Goal: Task Accomplishment & Management: Manage account settings

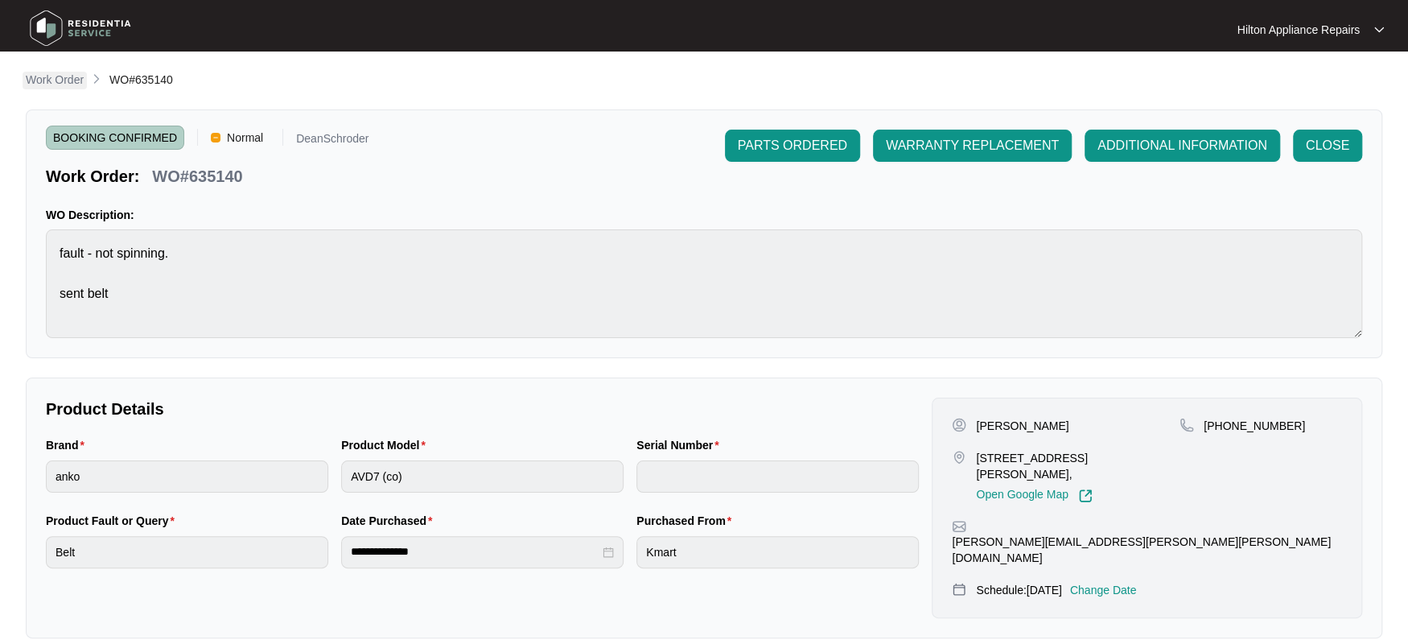
drag, startPoint x: 0, startPoint y: 0, endPoint x: 54, endPoint y: 73, distance: 90.9
click at [54, 73] on p "Work Order" at bounding box center [55, 80] width 58 height 16
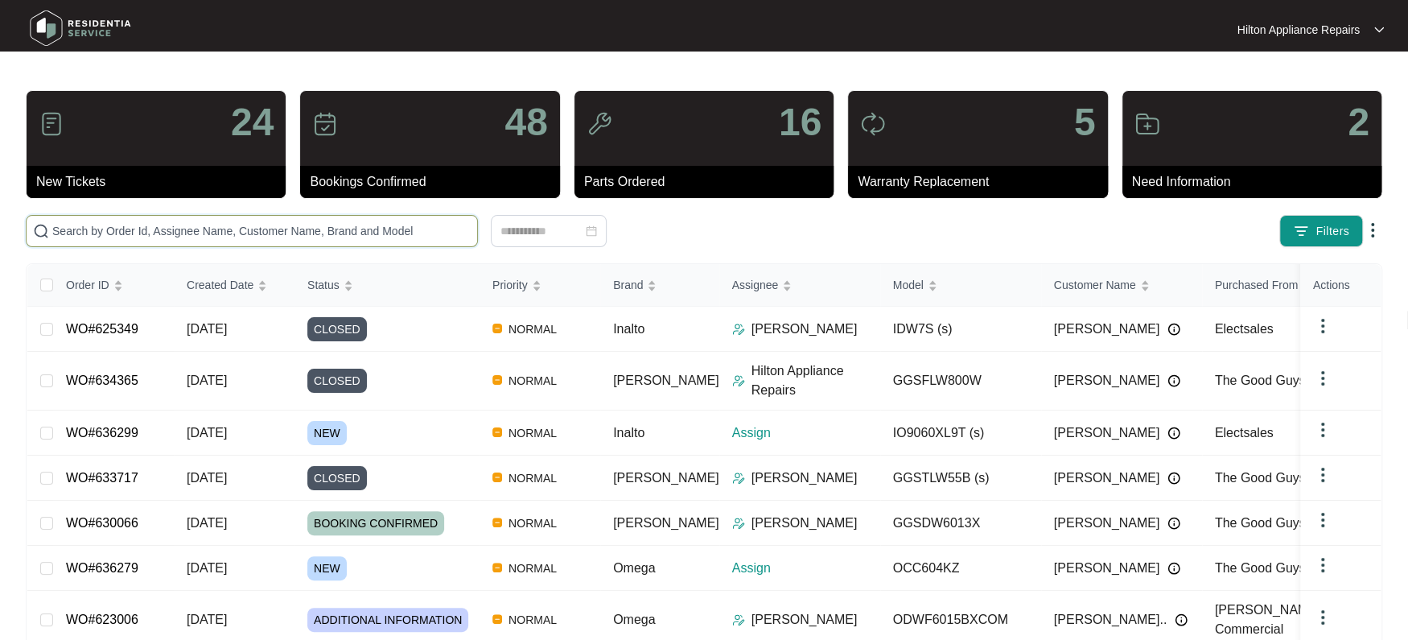
click at [78, 224] on input "text" at bounding box center [261, 231] width 418 height 18
paste input "636279"
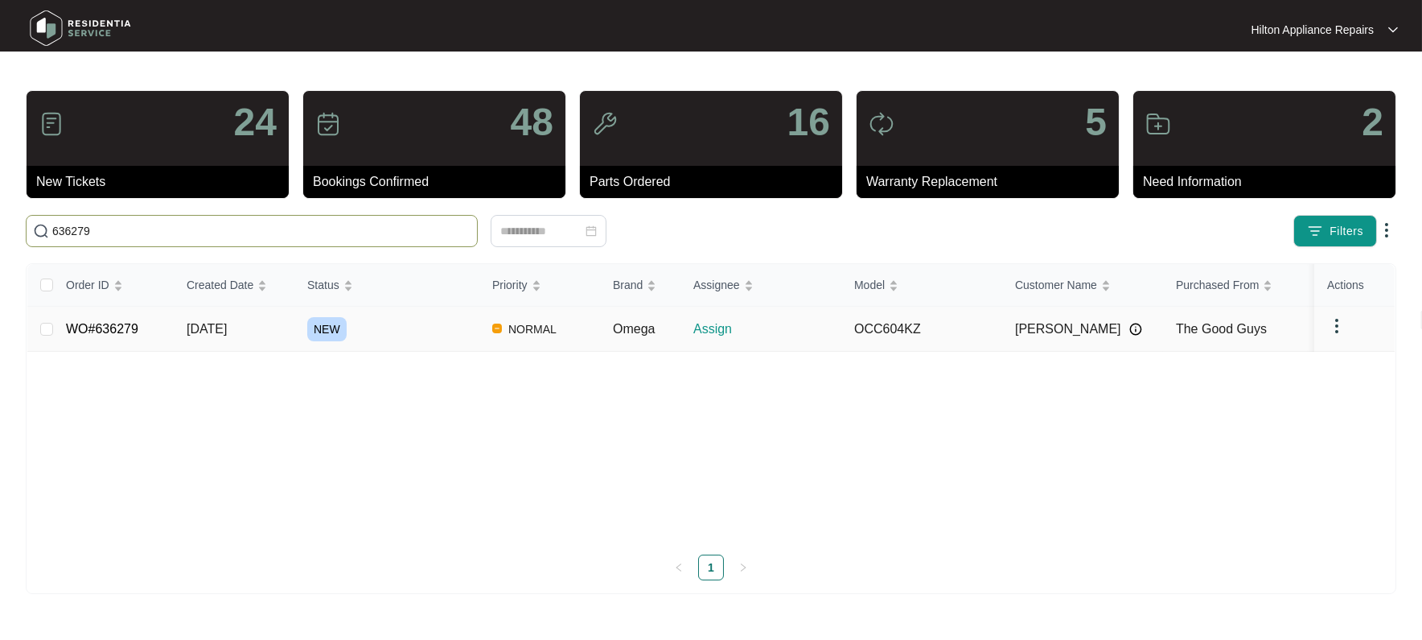
type input "636279"
click at [212, 327] on td "[DATE]" at bounding box center [234, 328] width 121 height 45
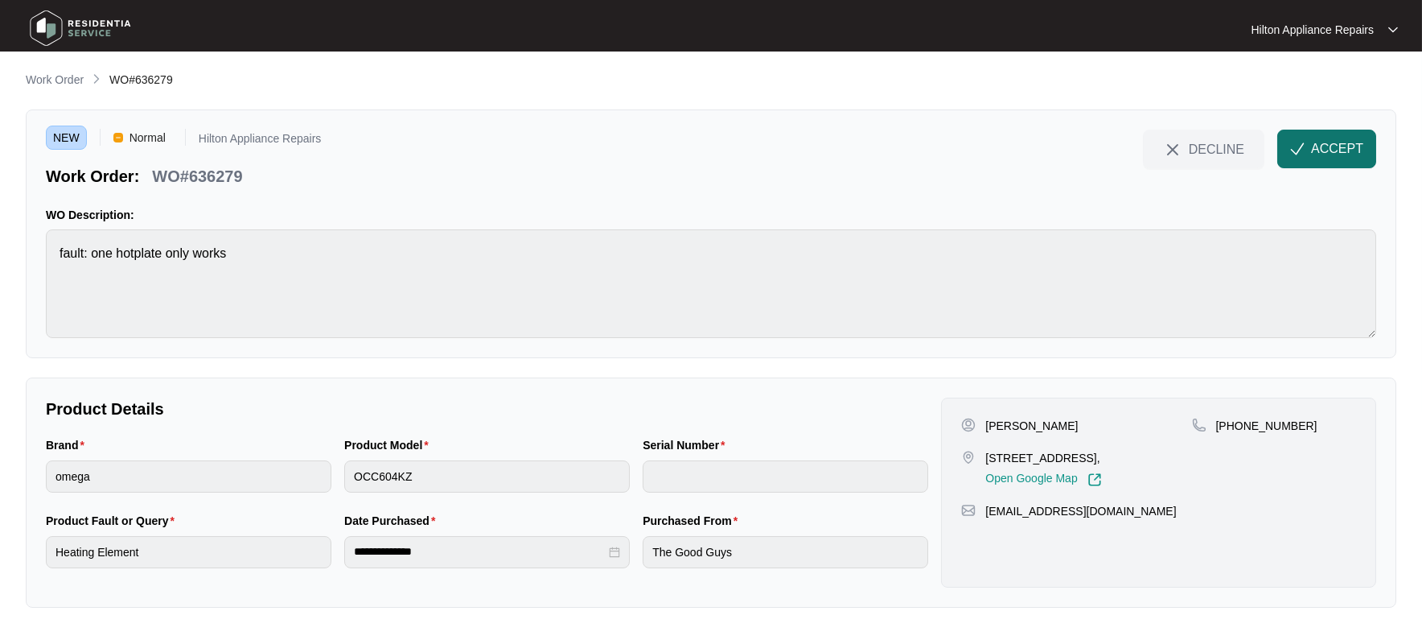
click at [1330, 146] on span "ACCEPT" at bounding box center [1337, 148] width 52 height 19
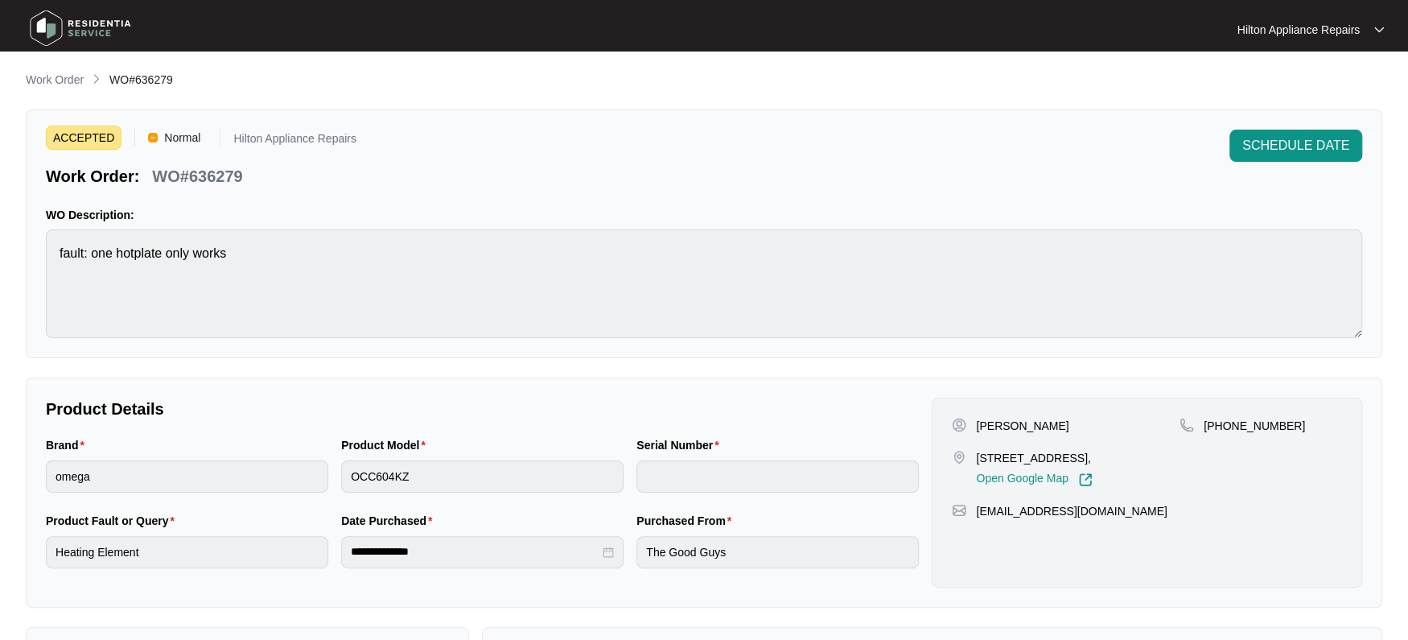
drag, startPoint x: 1165, startPoint y: 454, endPoint x: 1001, endPoint y: 452, distance: 163.3
click at [1001, 452] on p "[STREET_ADDRESS]," at bounding box center [1034, 458] width 116 height 16
copy p "[STREET_ADDRESS][GEOGRAPHIC_DATA]"
drag, startPoint x: 1004, startPoint y: 427, endPoint x: 963, endPoint y: 422, distance: 41.3
click at [963, 422] on div "[PERSON_NAME]" at bounding box center [1066, 425] width 228 height 16
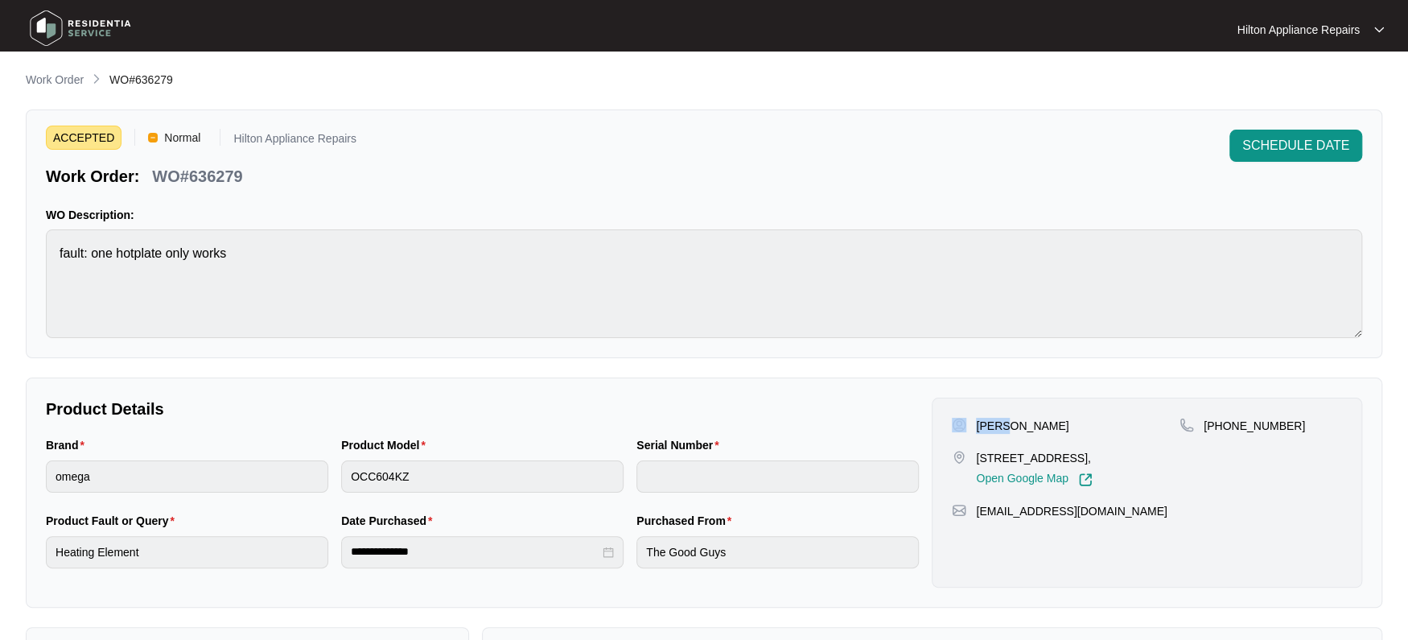
copy div "[PERSON_NAME]"
drag, startPoint x: 1066, startPoint y: 433, endPoint x: 1004, endPoint y: 424, distance: 62.6
click at [1004, 424] on div "[PERSON_NAME] [STREET_ADDRESS], Open Google Map" at bounding box center [1066, 451] width 228 height 69
click at [1044, 424] on p "[PERSON_NAME]" at bounding box center [1022, 425] width 93 height 16
drag, startPoint x: 1066, startPoint y: 420, endPoint x: 1008, endPoint y: 420, distance: 57.9
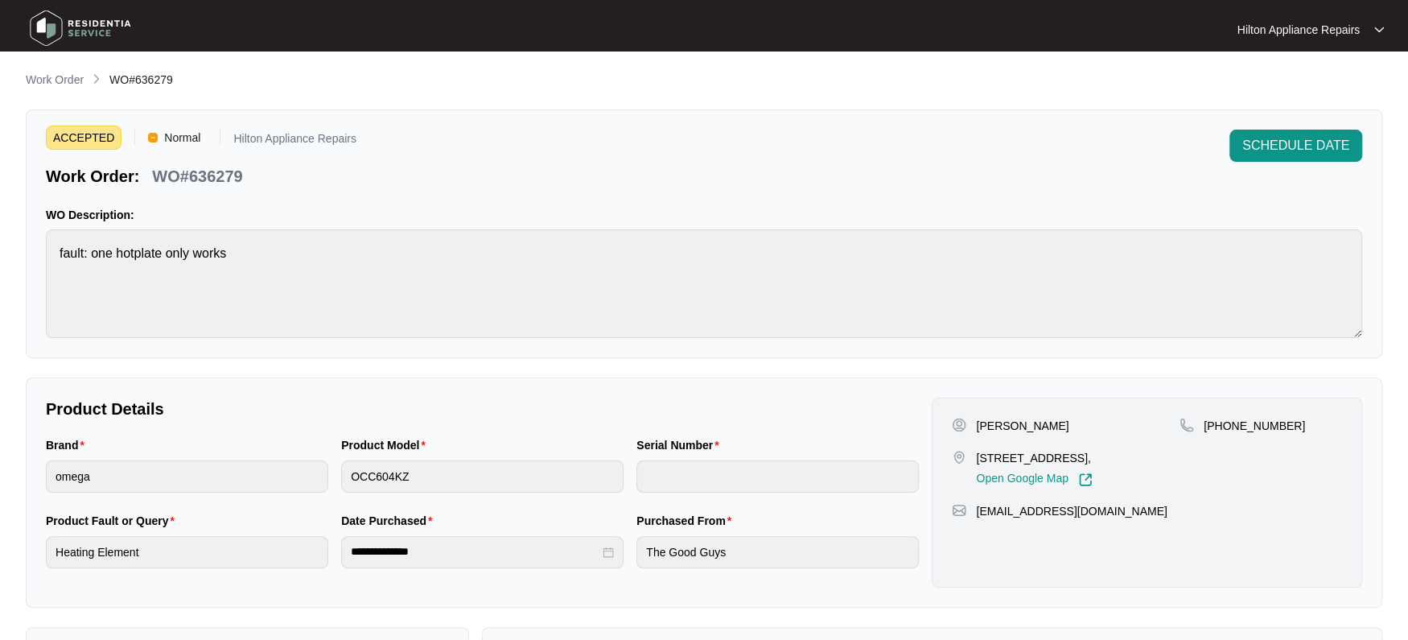
click at [1008, 420] on div "[PERSON_NAME]" at bounding box center [1066, 425] width 228 height 16
copy p "[PERSON_NAME]"
drag, startPoint x: 1276, startPoint y: 422, endPoint x: 1222, endPoint y: 425, distance: 53.9
click at [1222, 425] on p "[PHONE_NUMBER]" at bounding box center [1253, 425] width 101 height 16
copy p "421705997"
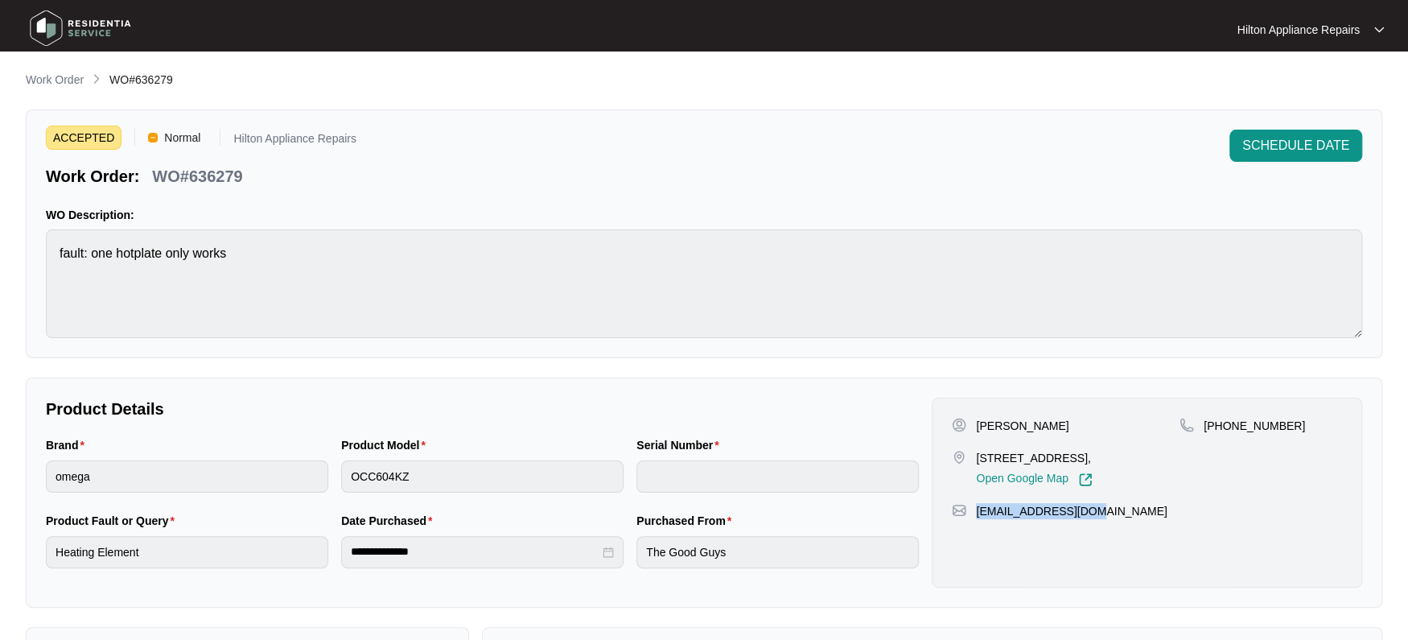
drag, startPoint x: 1101, startPoint y: 527, endPoint x: 974, endPoint y: 533, distance: 127.3
click at [974, 519] on div "[EMAIL_ADDRESS][DOMAIN_NAME]" at bounding box center [1147, 511] width 390 height 16
copy p "[EMAIL_ADDRESS][DOMAIN_NAME]"
click at [201, 452] on div "Brand omega Product Model OCC604KZ Serial Number" at bounding box center [482, 474] width 886 height 76
drag, startPoint x: 254, startPoint y: 179, endPoint x: 154, endPoint y: 176, distance: 100.6
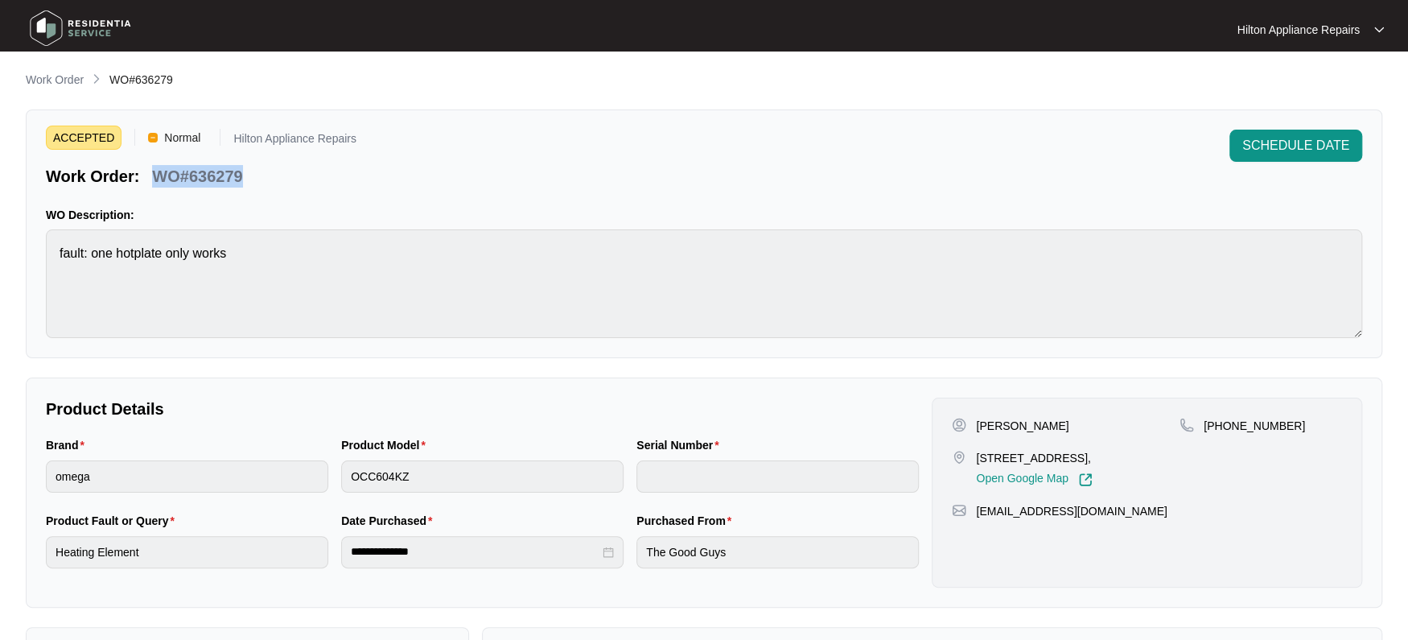
click at [154, 176] on div "Work Order: WO#636279" at bounding box center [201, 173] width 311 height 28
copy p "WO#636279"
click at [294, 457] on div "Brand omega Product Model OCC604KZ Serial Number" at bounding box center [482, 474] width 886 height 76
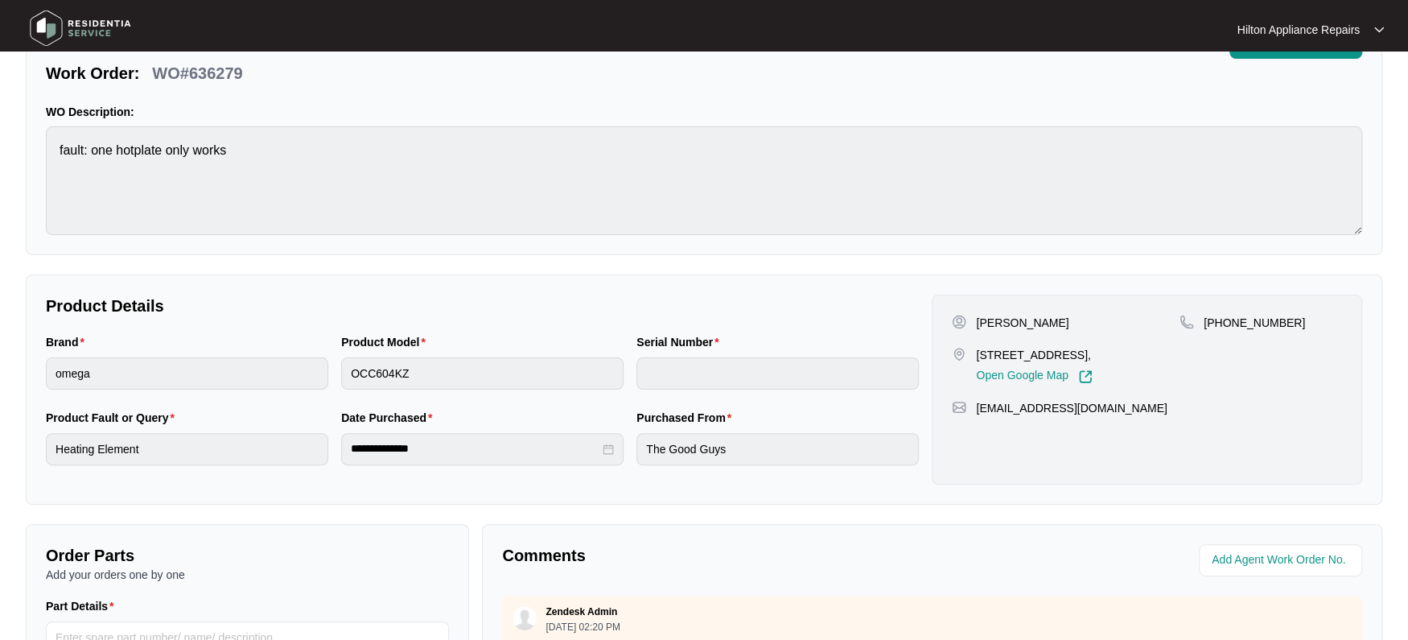
scroll to position [201, 0]
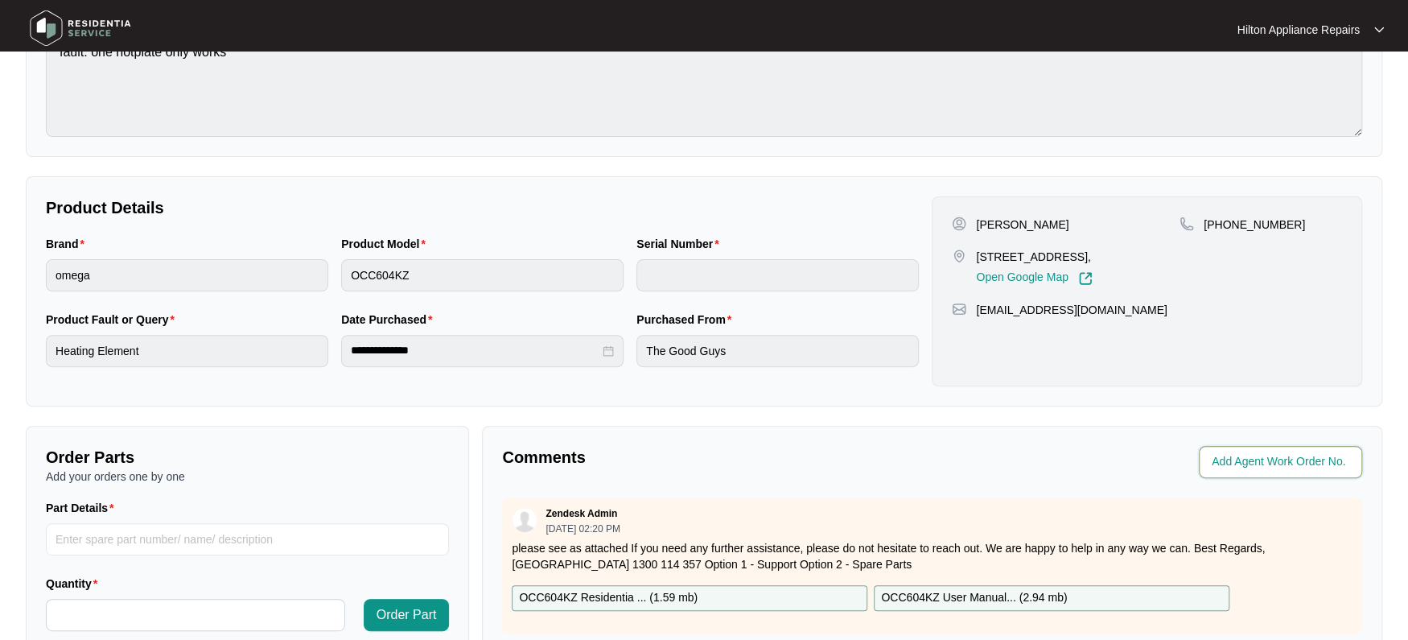
click at [1229, 460] on input "string" at bounding box center [1281, 461] width 141 height 19
type input "41926"
click at [964, 443] on div "Comments Agent Work Order No. Zendesk Admin [DATE] 02:20 PM please see as attac…" at bounding box center [932, 633] width 900 height 414
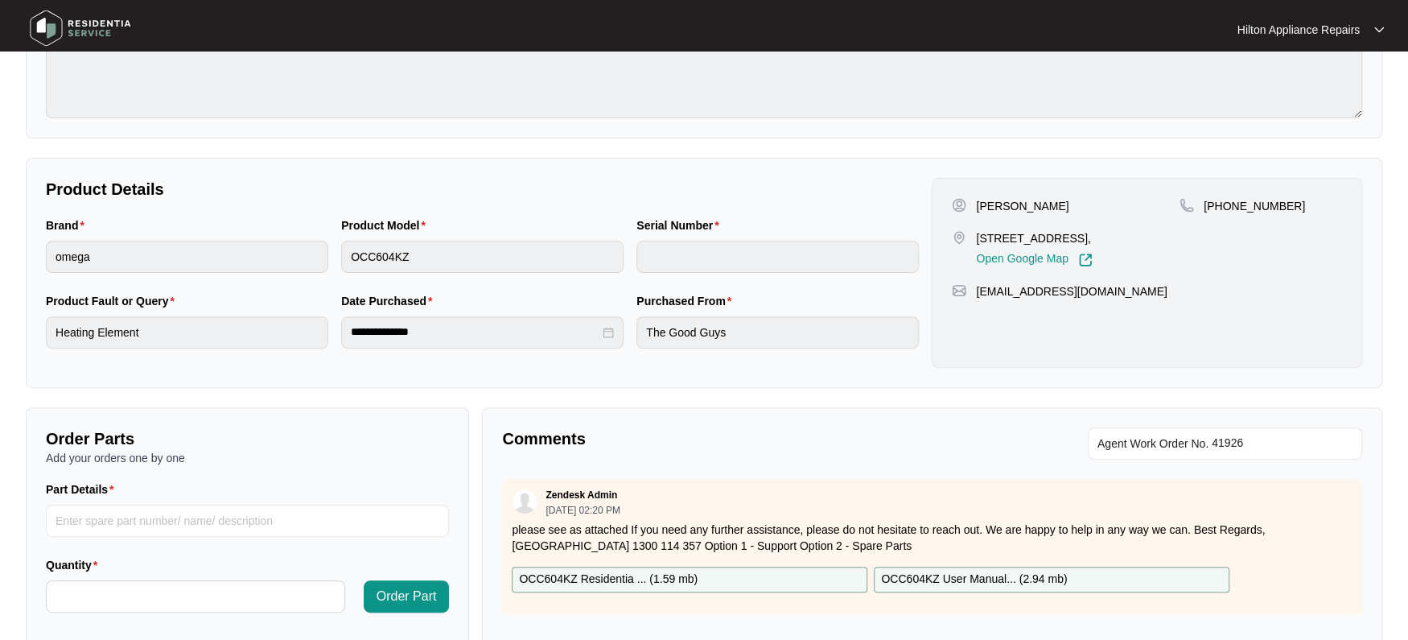
scroll to position [0, 0]
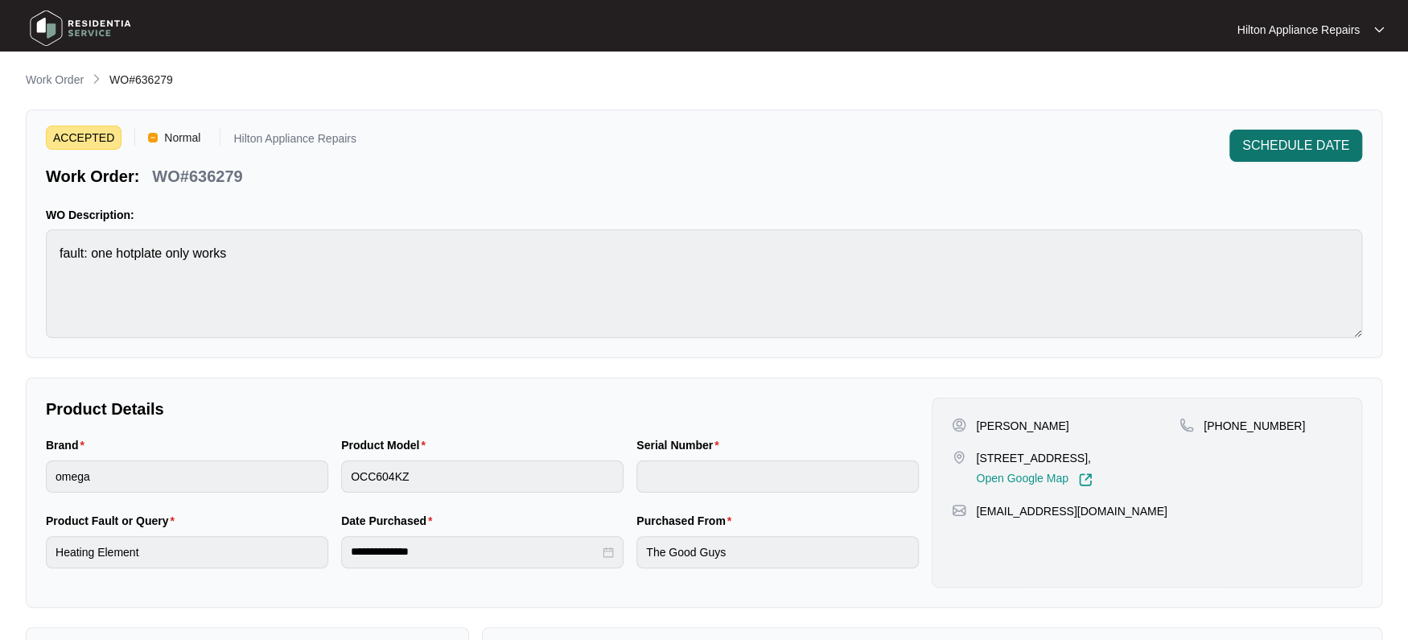
click at [1277, 149] on span "SCHEDULE DATE" at bounding box center [1295, 145] width 107 height 19
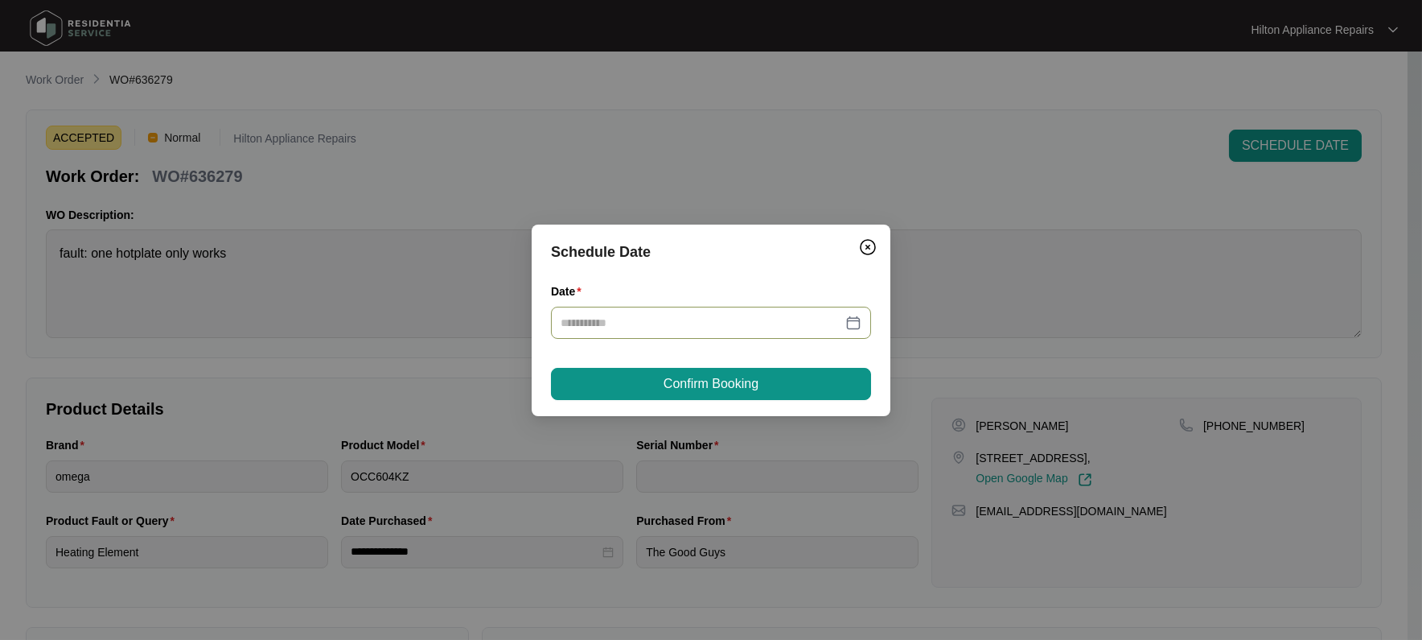
click at [855, 320] on div at bounding box center [711, 323] width 301 height 18
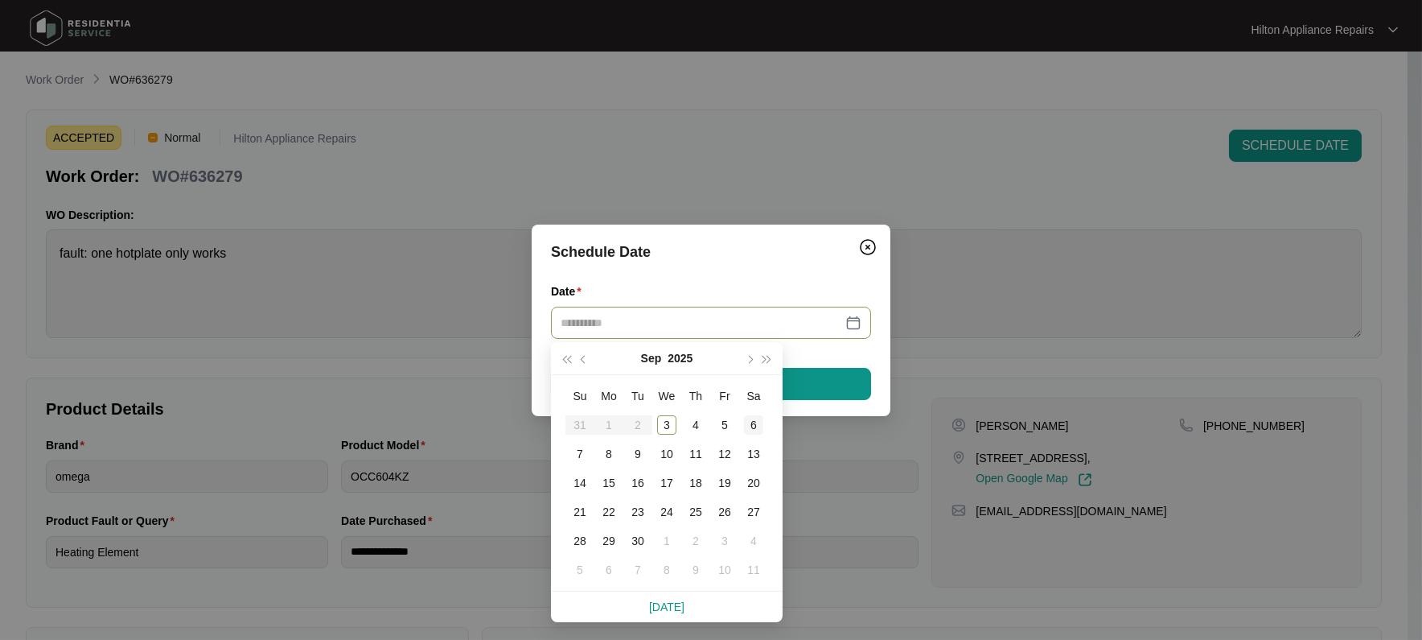
type input "**********"
click at [754, 422] on div "6" at bounding box center [753, 424] width 19 height 19
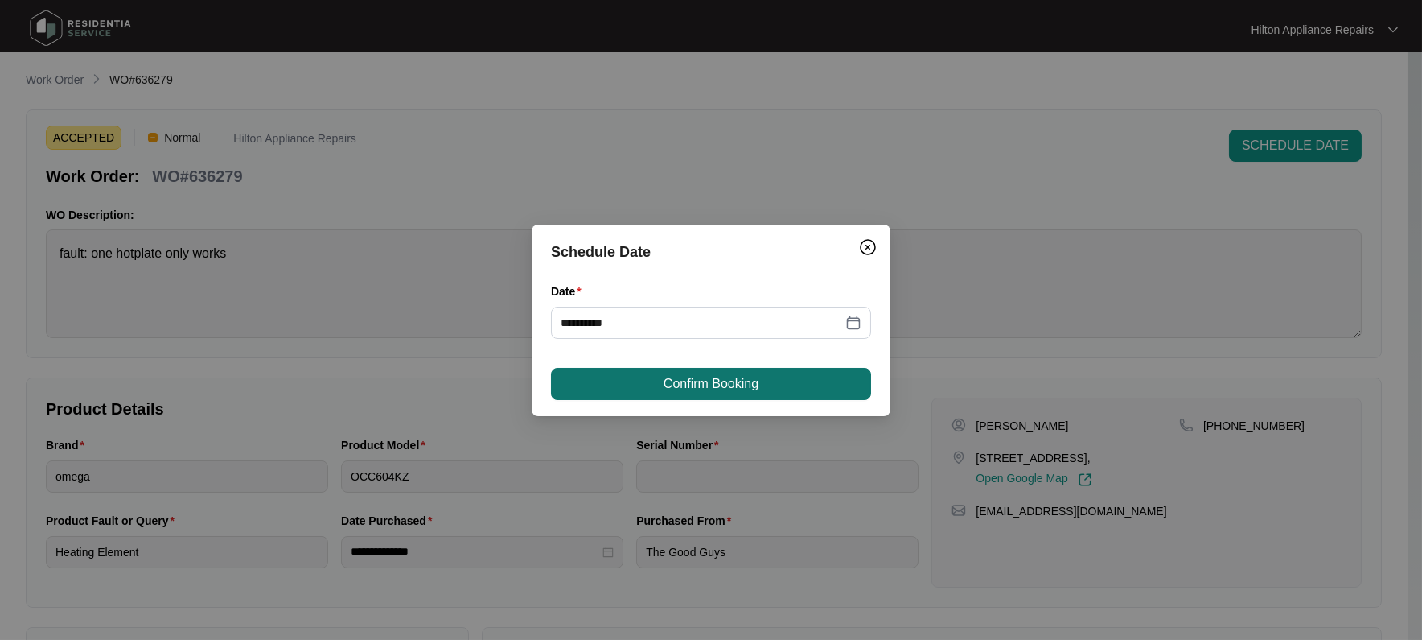
click at [736, 379] on span "Confirm Booking" at bounding box center [711, 383] width 95 height 19
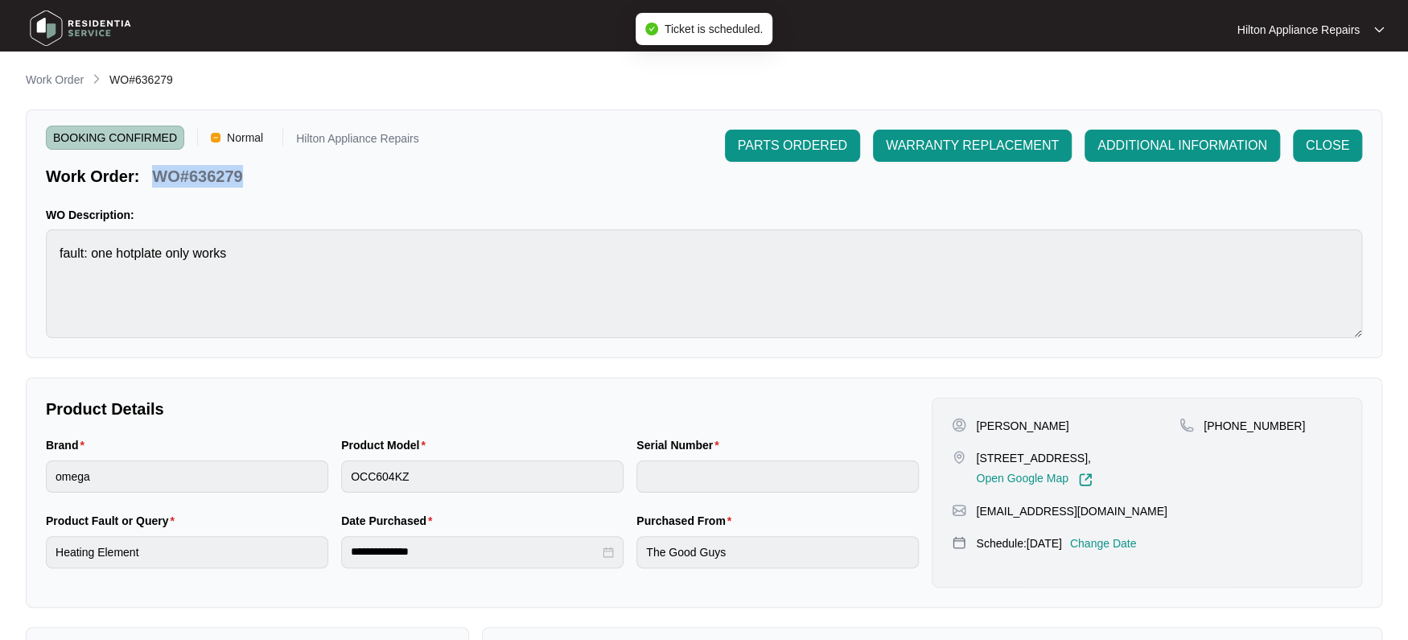
drag, startPoint x: 245, startPoint y: 178, endPoint x: 156, endPoint y: 171, distance: 89.6
click at [156, 171] on div "WO#636279" at bounding box center [197, 173] width 103 height 28
copy p "WO#636279"
click at [42, 79] on p "Work Order" at bounding box center [55, 80] width 58 height 16
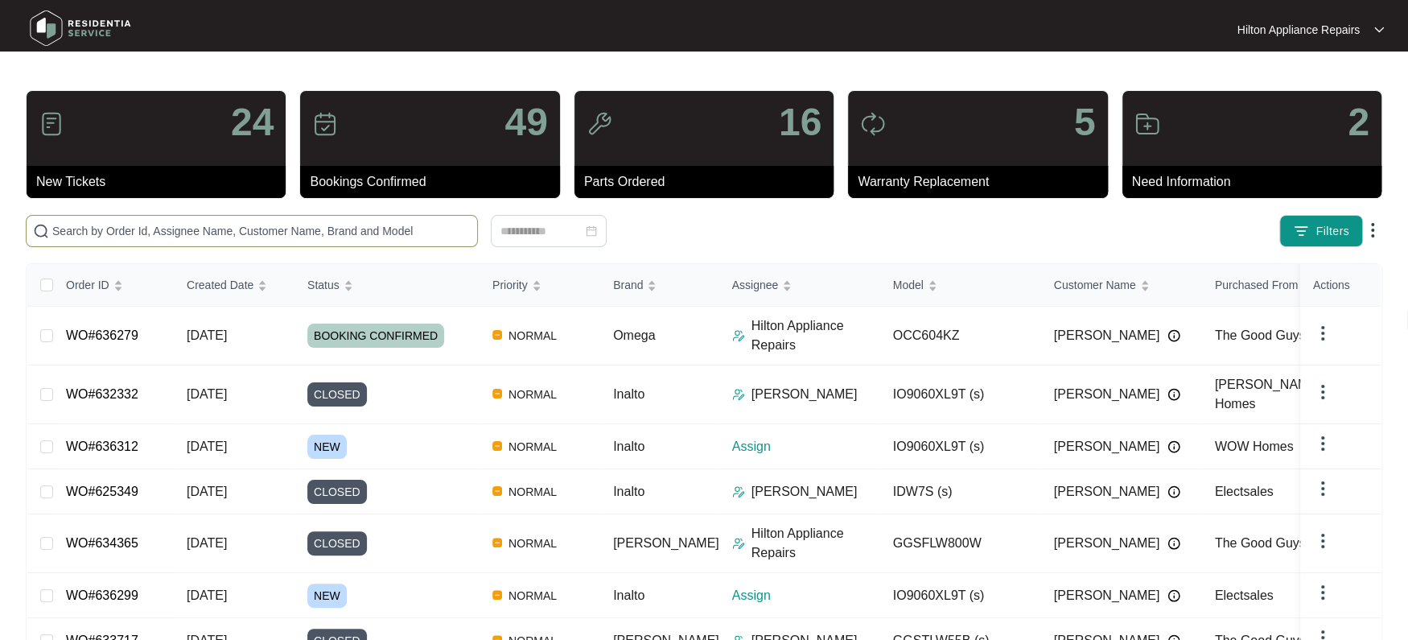
click at [100, 236] on input "text" at bounding box center [261, 231] width 418 height 18
paste input "WO#636279"
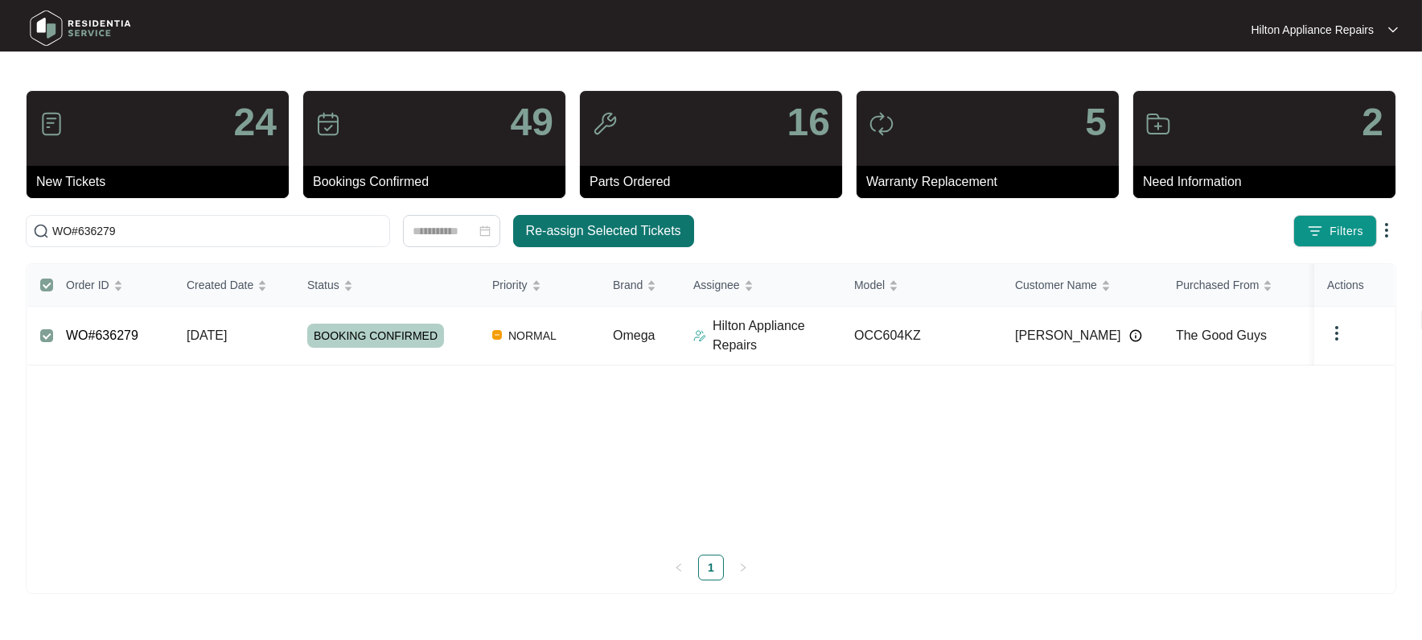
click at [570, 223] on span "Re-assign Selected Tickets" at bounding box center [603, 230] width 155 height 19
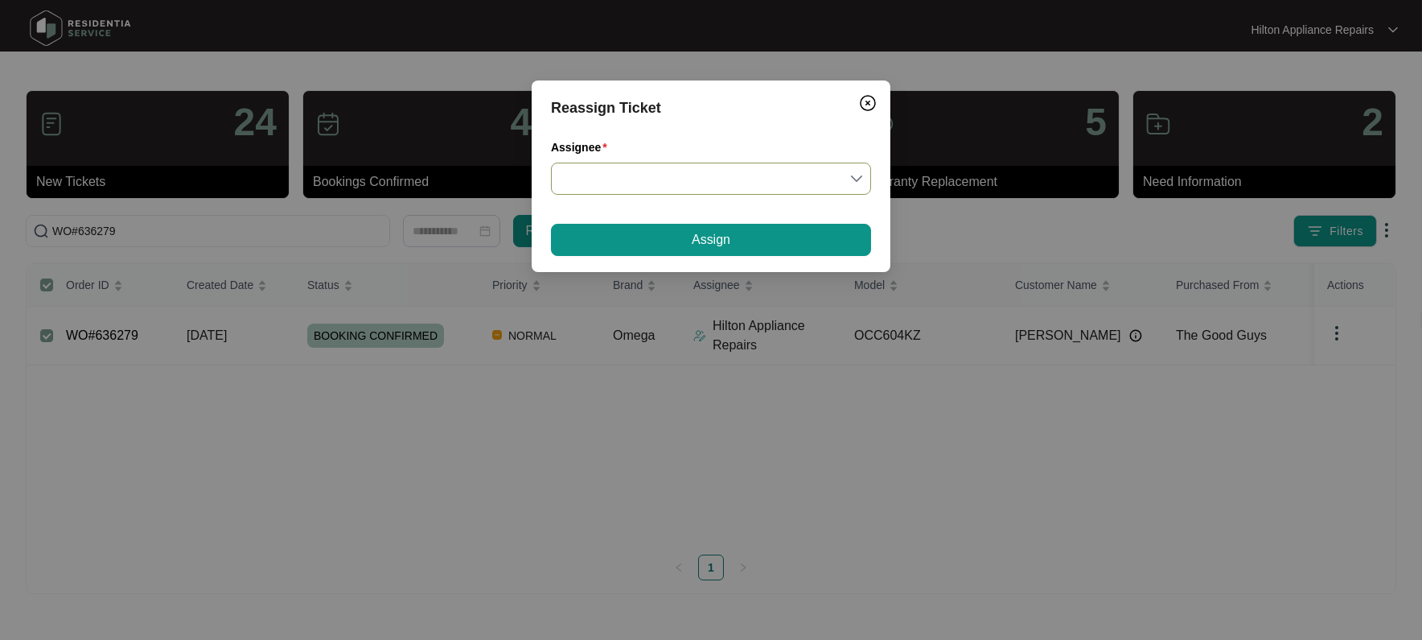
click at [858, 179] on input "Assignee" at bounding box center [711, 178] width 301 height 31
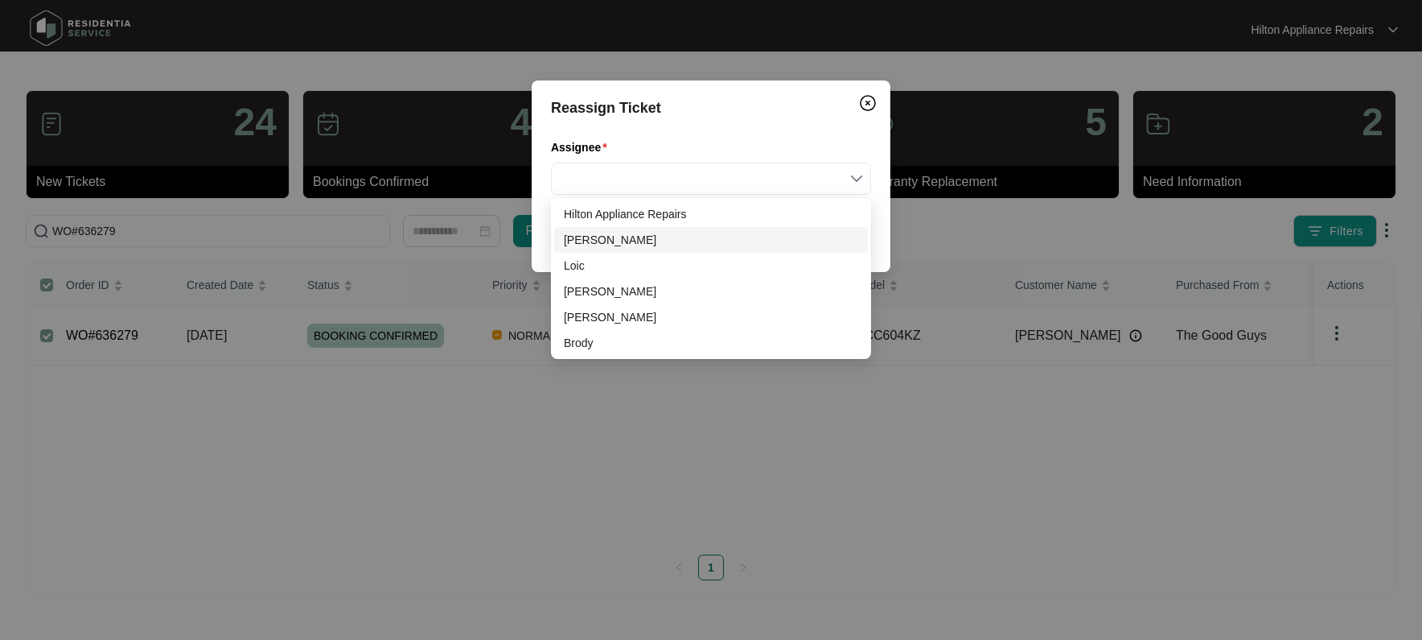
click at [587, 236] on div "[PERSON_NAME]" at bounding box center [711, 240] width 294 height 18
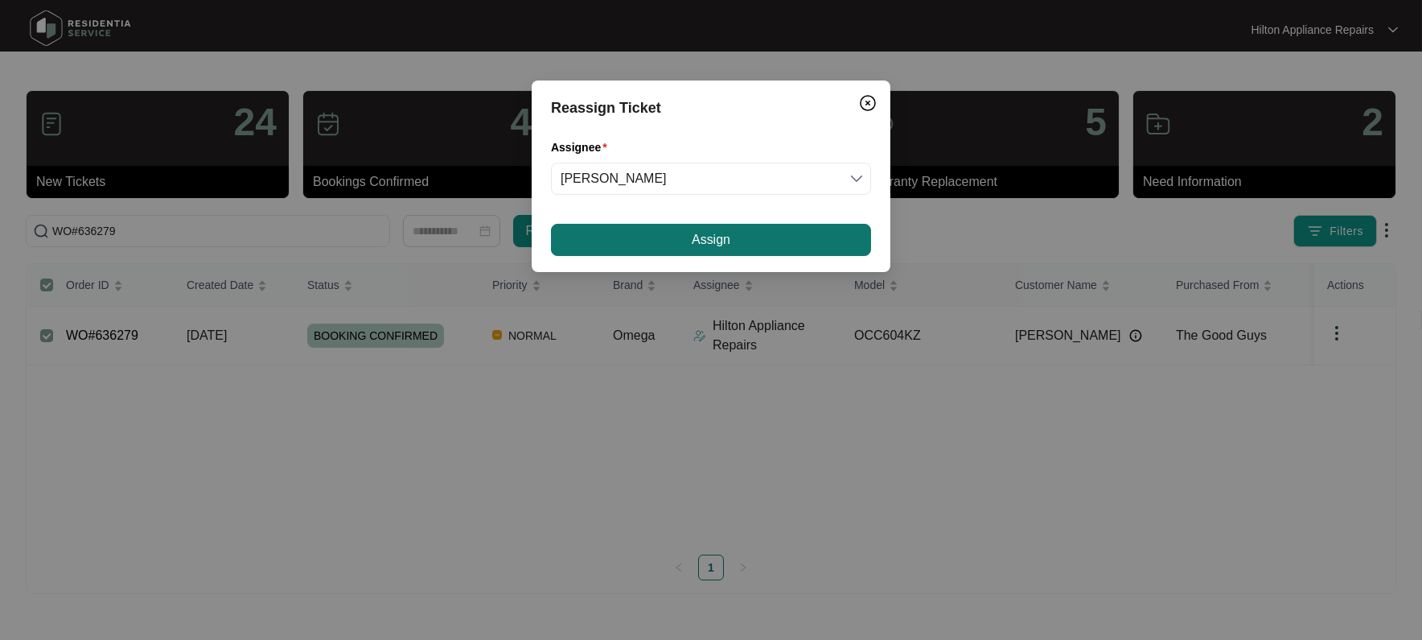
click at [654, 236] on button "Assign" at bounding box center [711, 240] width 320 height 32
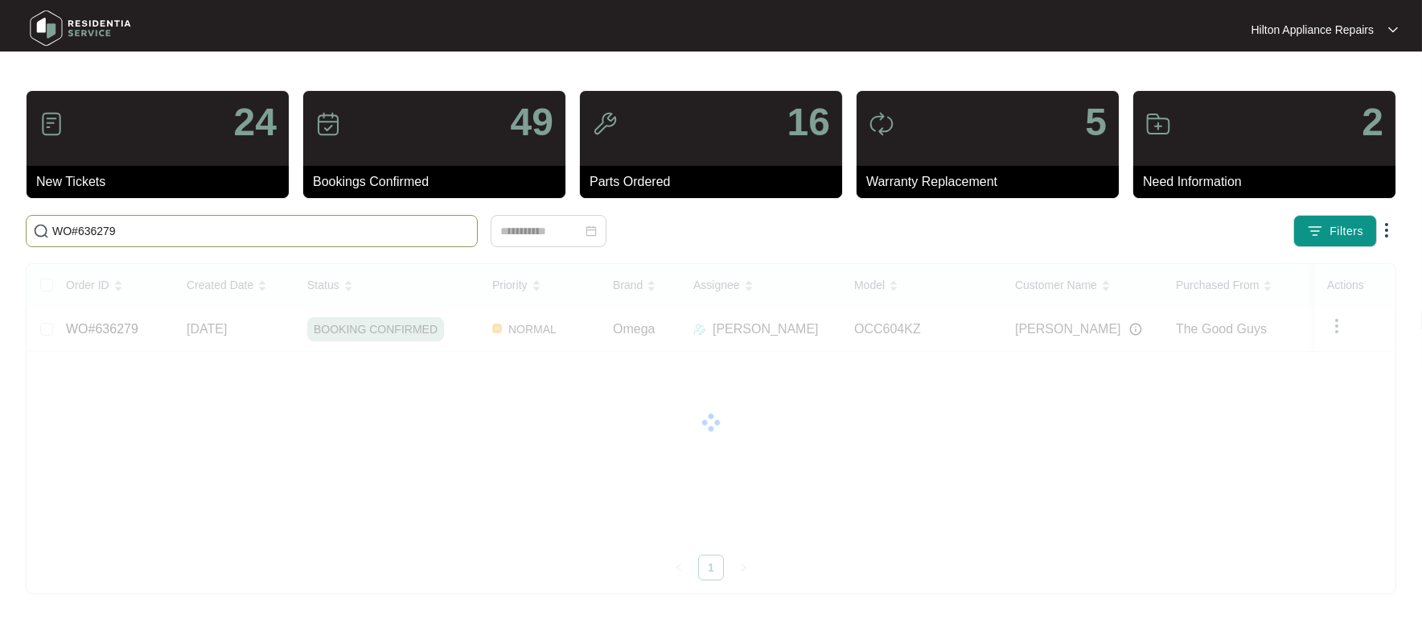
drag, startPoint x: 134, startPoint y: 238, endPoint x: -128, endPoint y: 233, distance: 261.5
click at [0, 233] on html "Hilton Appliance Repairs Hilton App... 24 New Tickets 49 Bookings Confirmed 16 …" at bounding box center [711, 320] width 1422 height 640
paste input "63629"
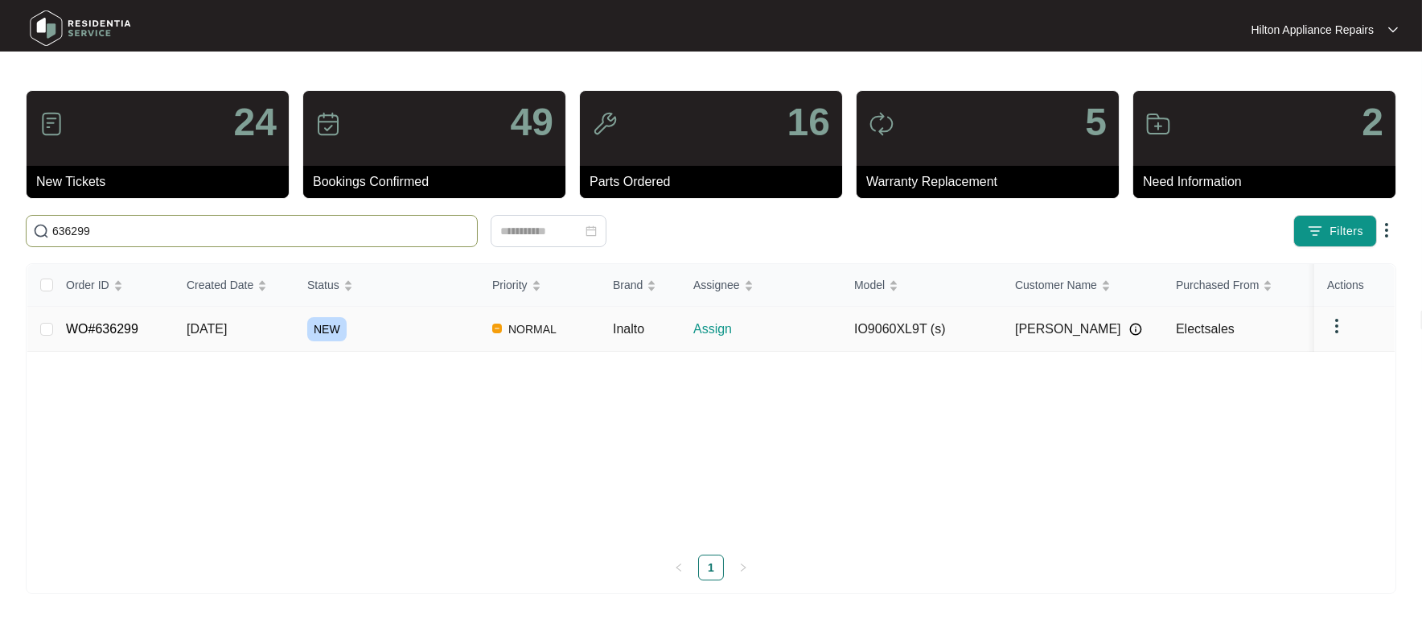
type input "636299"
click at [203, 330] on span "[DATE]" at bounding box center [207, 329] width 40 height 14
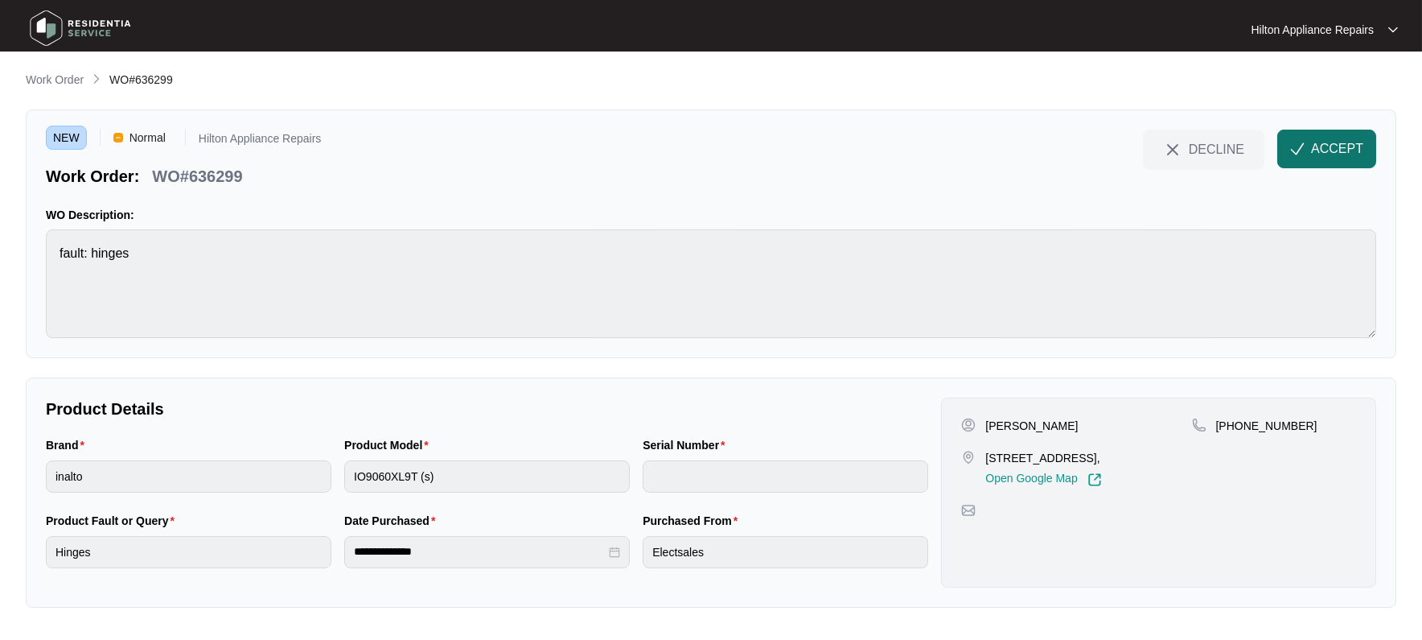
click at [1339, 141] on span "ACCEPT" at bounding box center [1337, 148] width 52 height 19
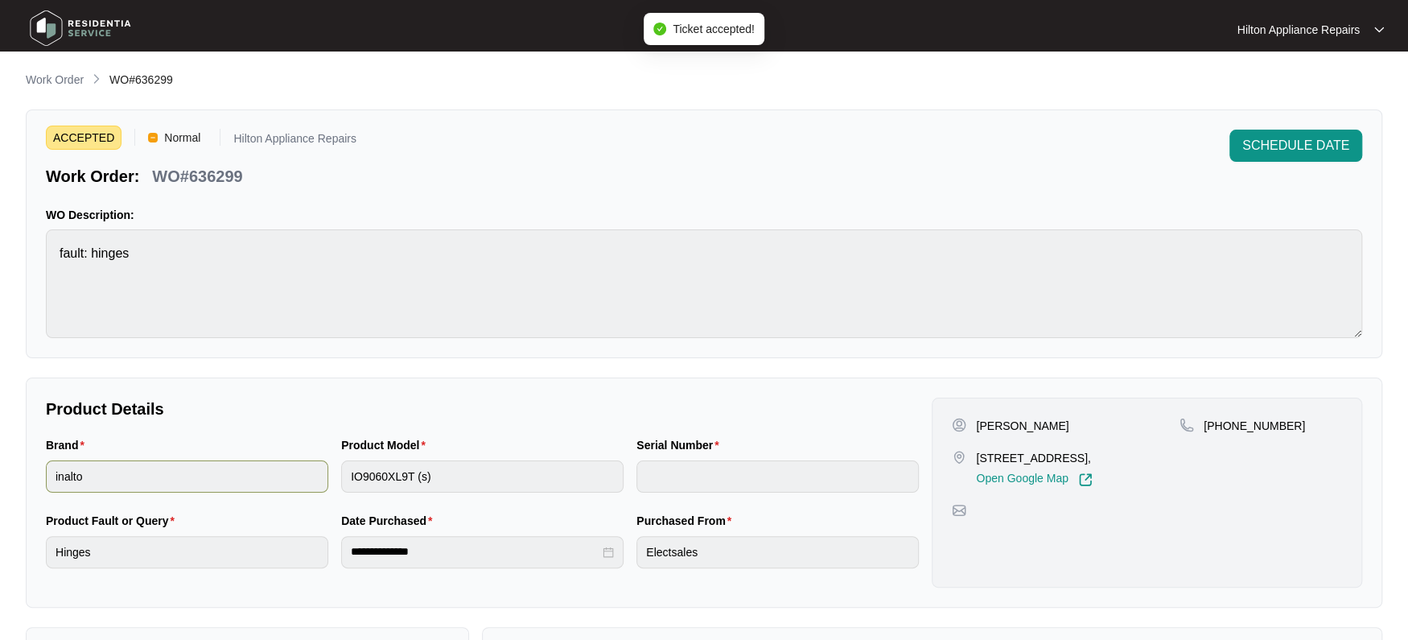
click at [286, 471] on div "Brand inalto Product Model IO9060XL9T (s) Serial Number" at bounding box center [482, 474] width 886 height 76
drag, startPoint x: 1067, startPoint y: 455, endPoint x: 976, endPoint y: 454, distance: 90.9
click at [976, 454] on p "[STREET_ADDRESS]," at bounding box center [1034, 458] width 116 height 16
copy p "[STREET_ADDRESS]"
drag, startPoint x: 1277, startPoint y: 425, endPoint x: 1219, endPoint y: 427, distance: 58.0
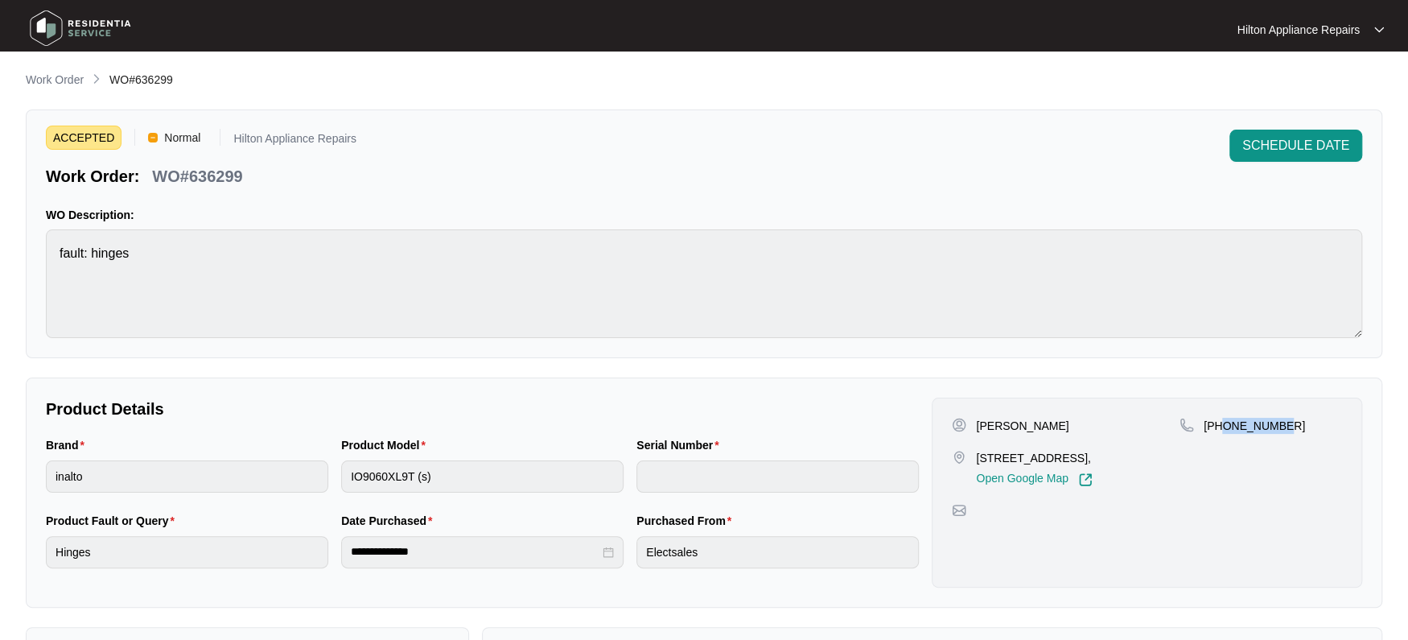
click at [1219, 427] on p "[PHONE_NUMBER]" at bounding box center [1253, 425] width 101 height 16
copy p "497573715"
click at [327, 481] on div "Brand inalto Product Model IO9060XL9T (s) Serial Number" at bounding box center [482, 474] width 886 height 76
drag, startPoint x: 232, startPoint y: 176, endPoint x: 151, endPoint y: 175, distance: 80.5
click at [151, 175] on div "Work Order: WO#636299" at bounding box center [201, 173] width 311 height 28
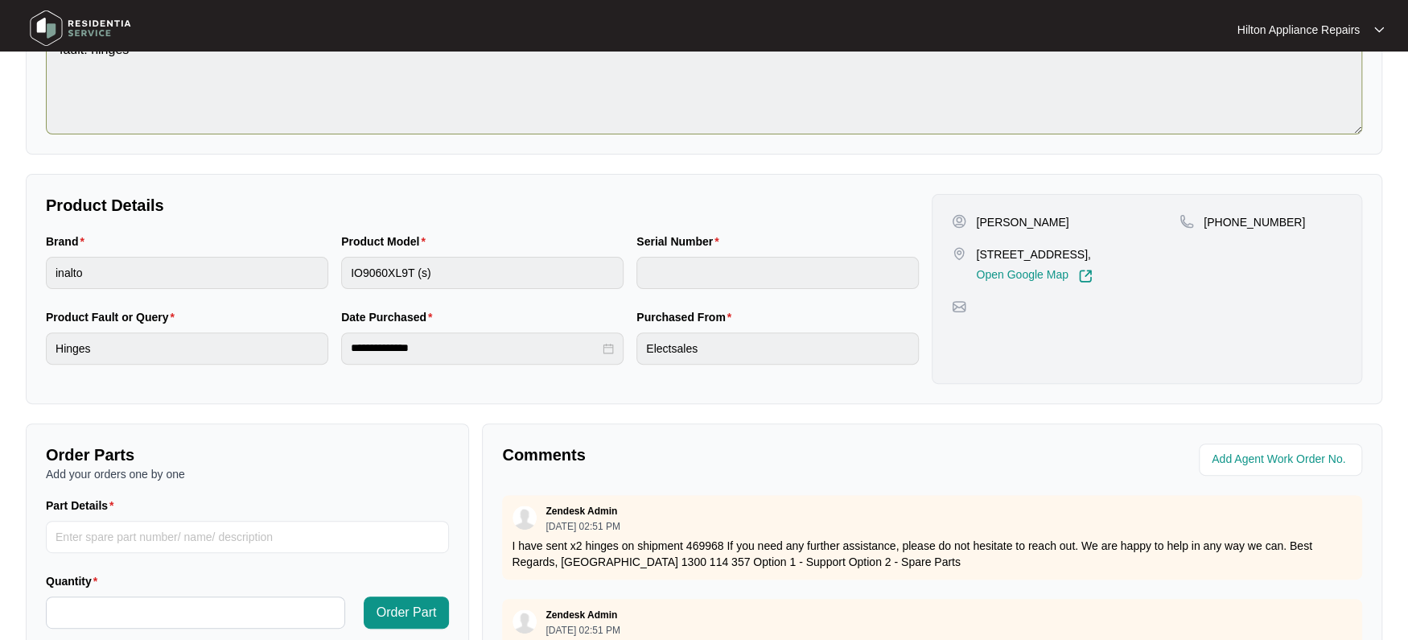
scroll to position [301, 0]
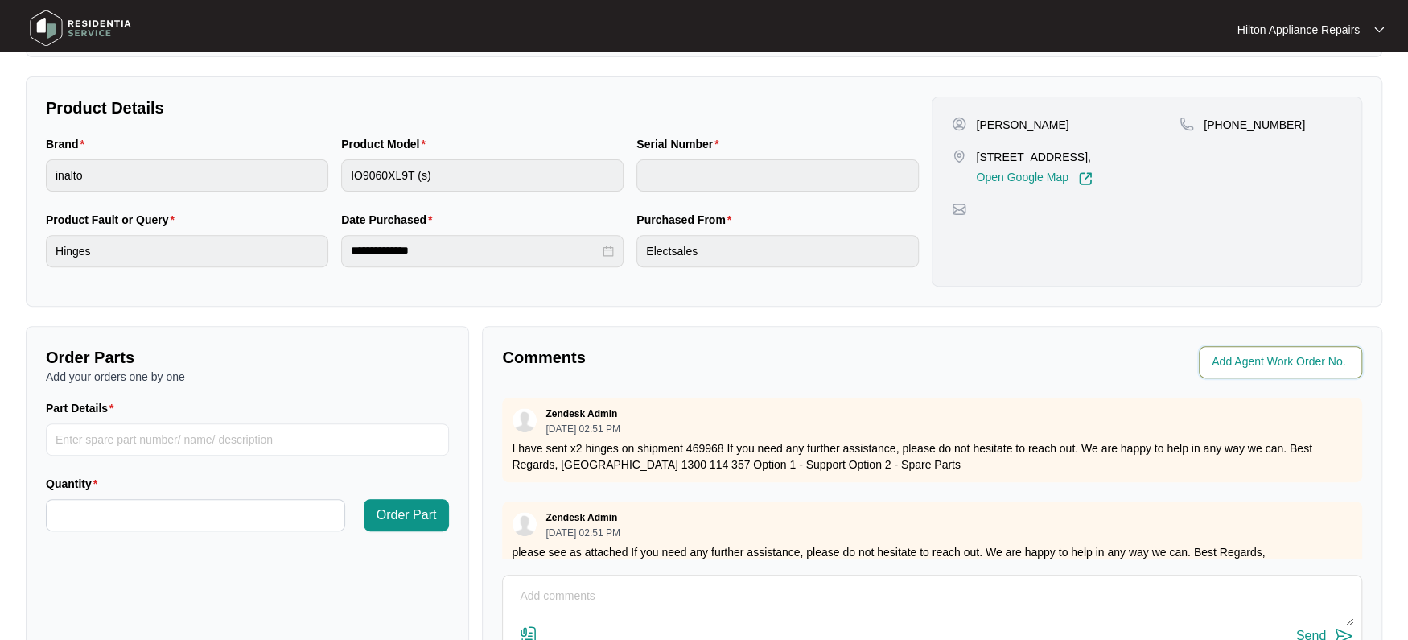
click at [1278, 368] on input "string" at bounding box center [1281, 361] width 141 height 19
type input "41928"
click at [870, 348] on p "Comments" at bounding box center [711, 357] width 418 height 23
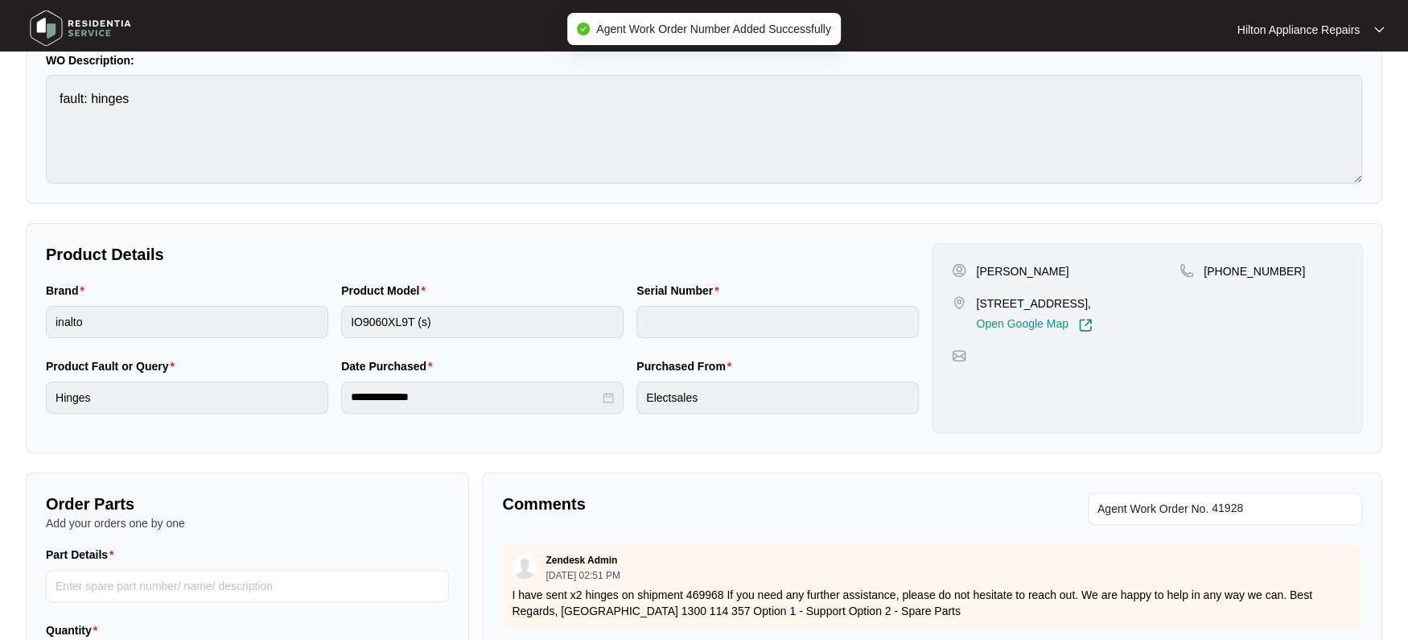
scroll to position [0, 0]
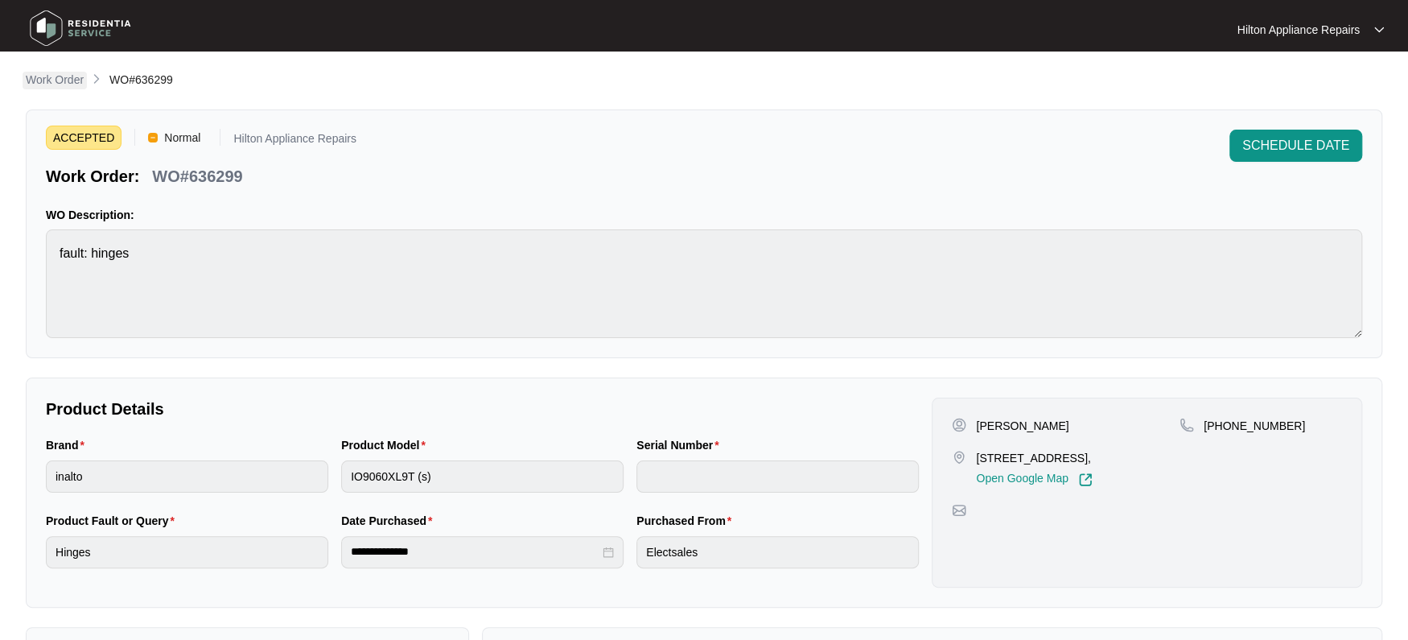
click at [46, 79] on p "Work Order" at bounding box center [55, 80] width 58 height 16
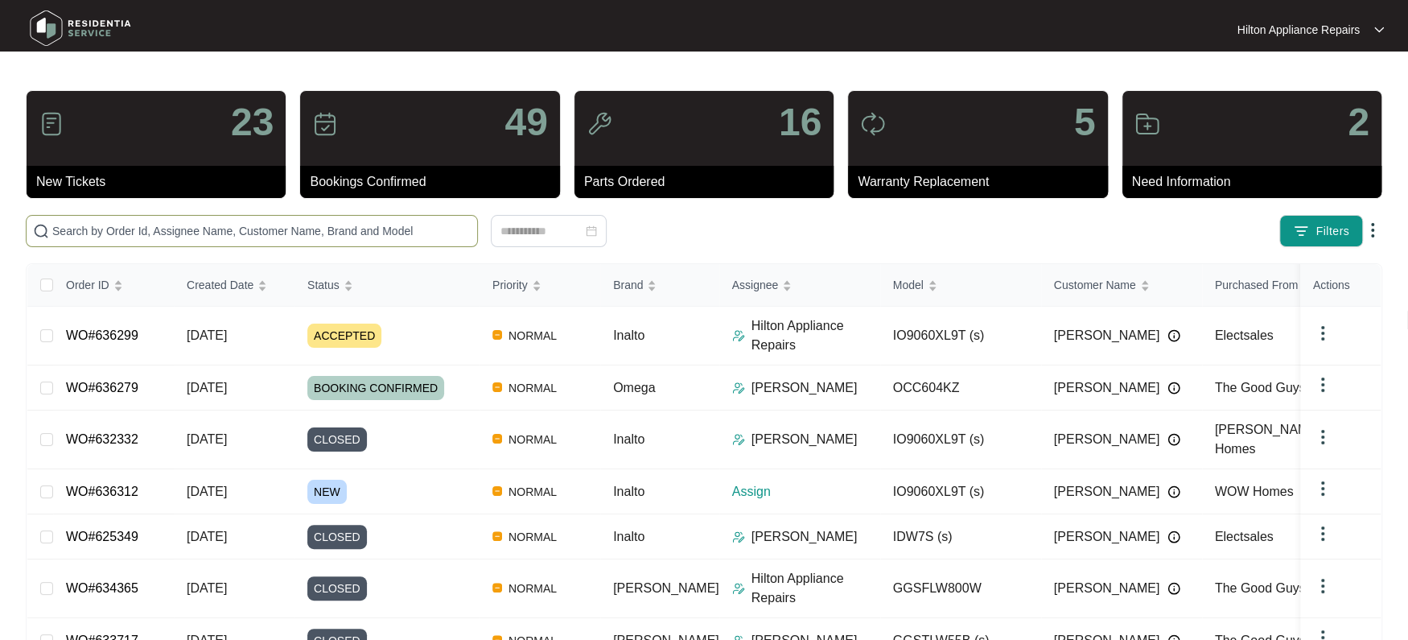
click at [69, 227] on input "text" at bounding box center [261, 231] width 418 height 18
paste input "636312"
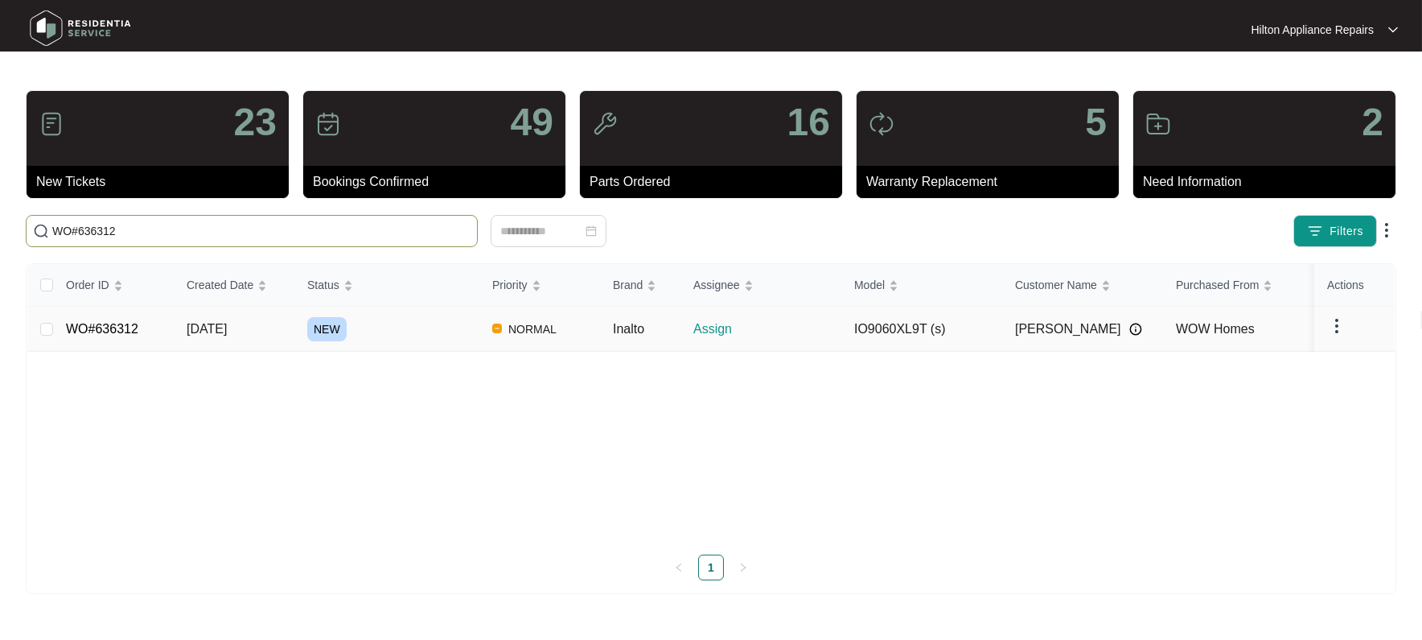
type input "WO#636312"
click at [208, 325] on span "[DATE]" at bounding box center [207, 329] width 40 height 14
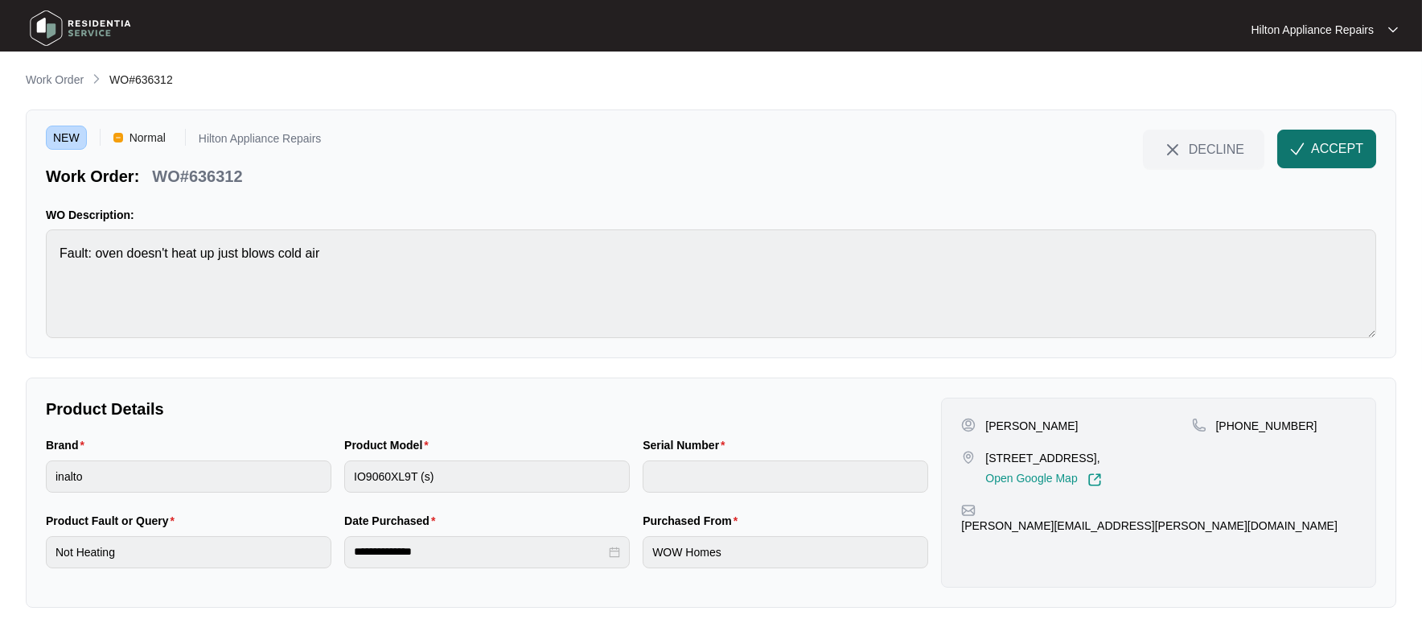
click at [1306, 150] on button "ACCEPT" at bounding box center [1326, 149] width 99 height 39
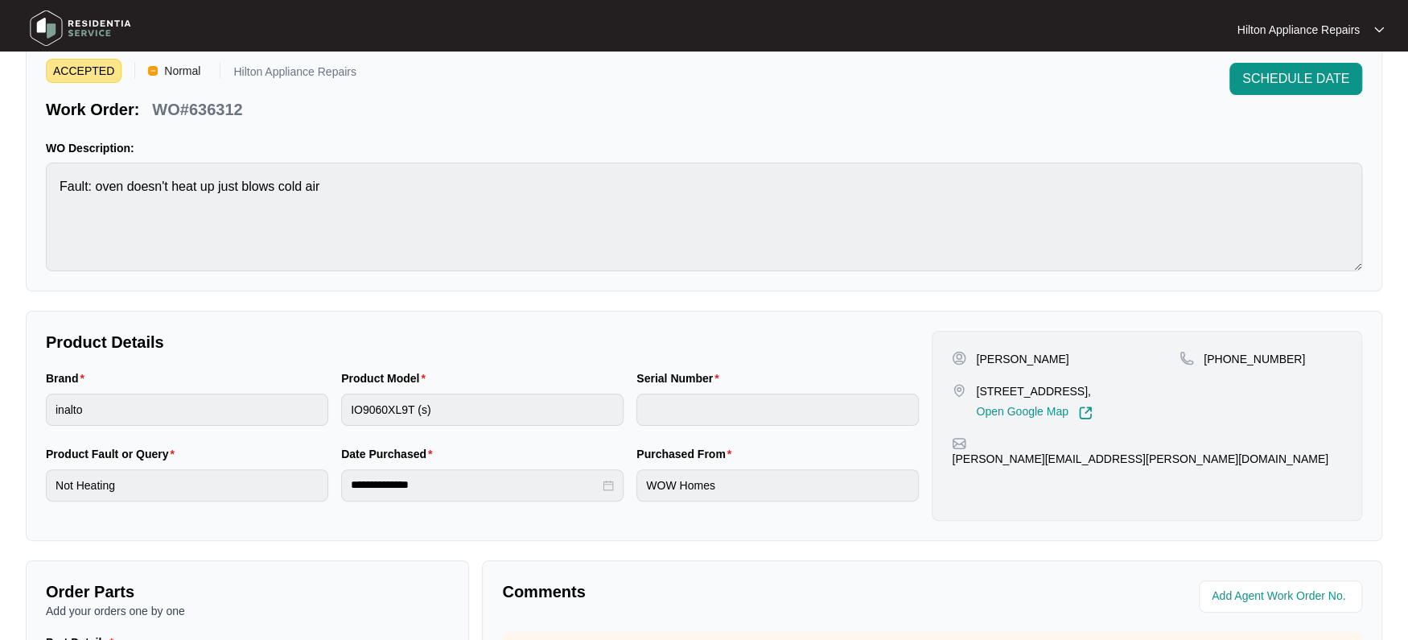
scroll to position [101, 0]
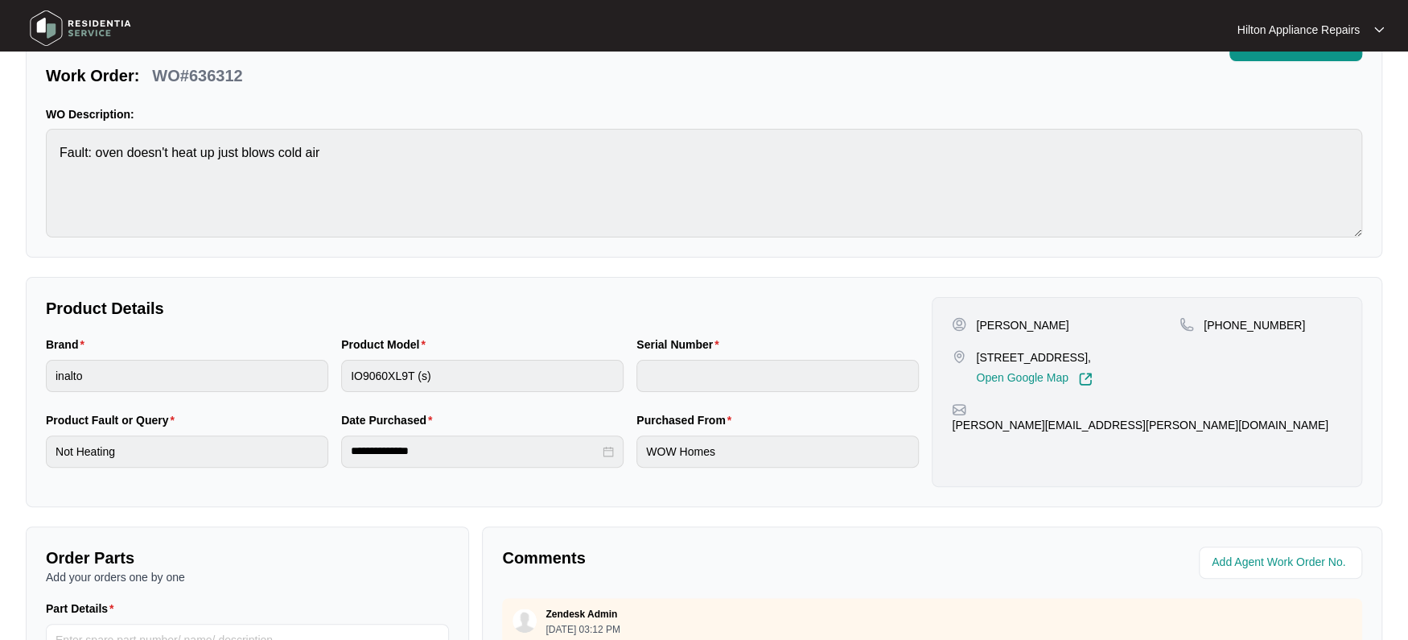
drag, startPoint x: 1106, startPoint y: 356, endPoint x: 976, endPoint y: 356, distance: 130.3
click at [976, 356] on p "[STREET_ADDRESS]," at bounding box center [1034, 357] width 116 height 16
copy p "[STREET_ADDRESS]"
drag, startPoint x: 1048, startPoint y: 323, endPoint x: 1006, endPoint y: 320, distance: 42.7
click at [1006, 320] on div "[PERSON_NAME]" at bounding box center [1066, 325] width 228 height 16
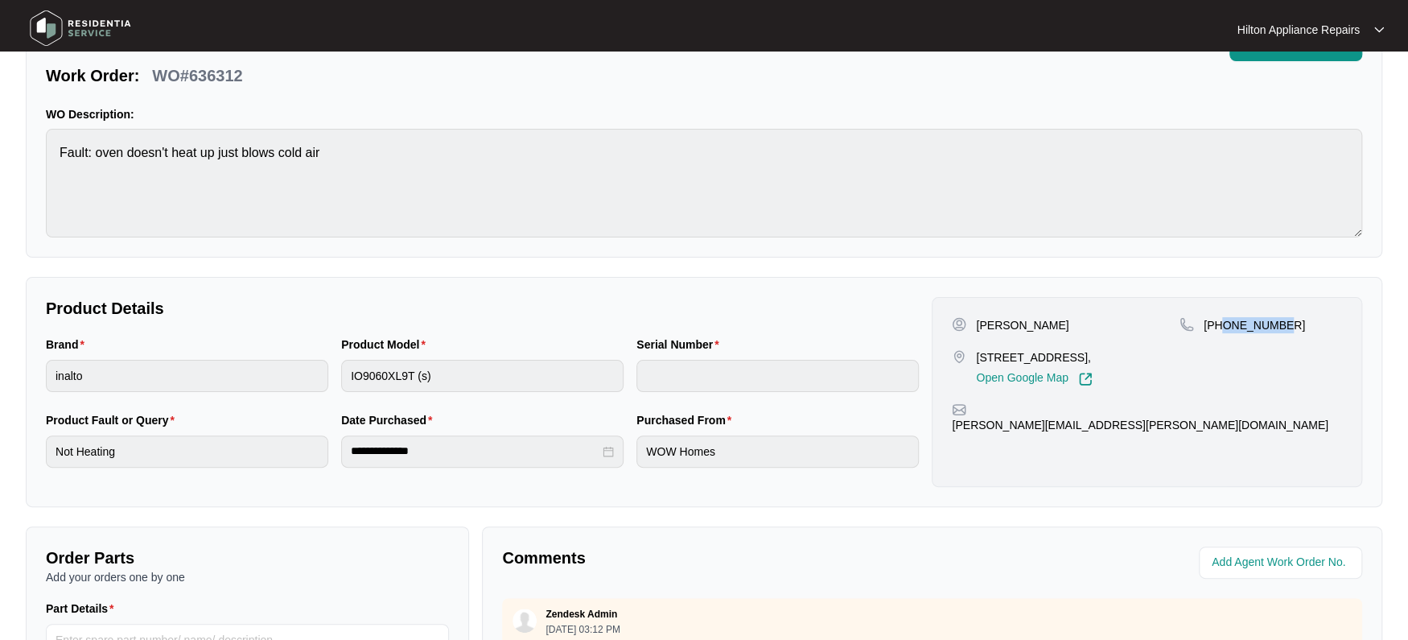
drag, startPoint x: 1280, startPoint y: 321, endPoint x: 1219, endPoint y: 317, distance: 61.3
click at [1219, 317] on p "[PHONE_NUMBER]" at bounding box center [1253, 325] width 101 height 16
drag, startPoint x: 1119, startPoint y: 407, endPoint x: 969, endPoint y: 413, distance: 149.7
click at [969, 413] on div "[PERSON_NAME][EMAIL_ADDRESS][PERSON_NAME][DOMAIN_NAME]" at bounding box center [1147, 417] width 390 height 31
drag, startPoint x: 215, startPoint y: 78, endPoint x: 158, endPoint y: 67, distance: 58.2
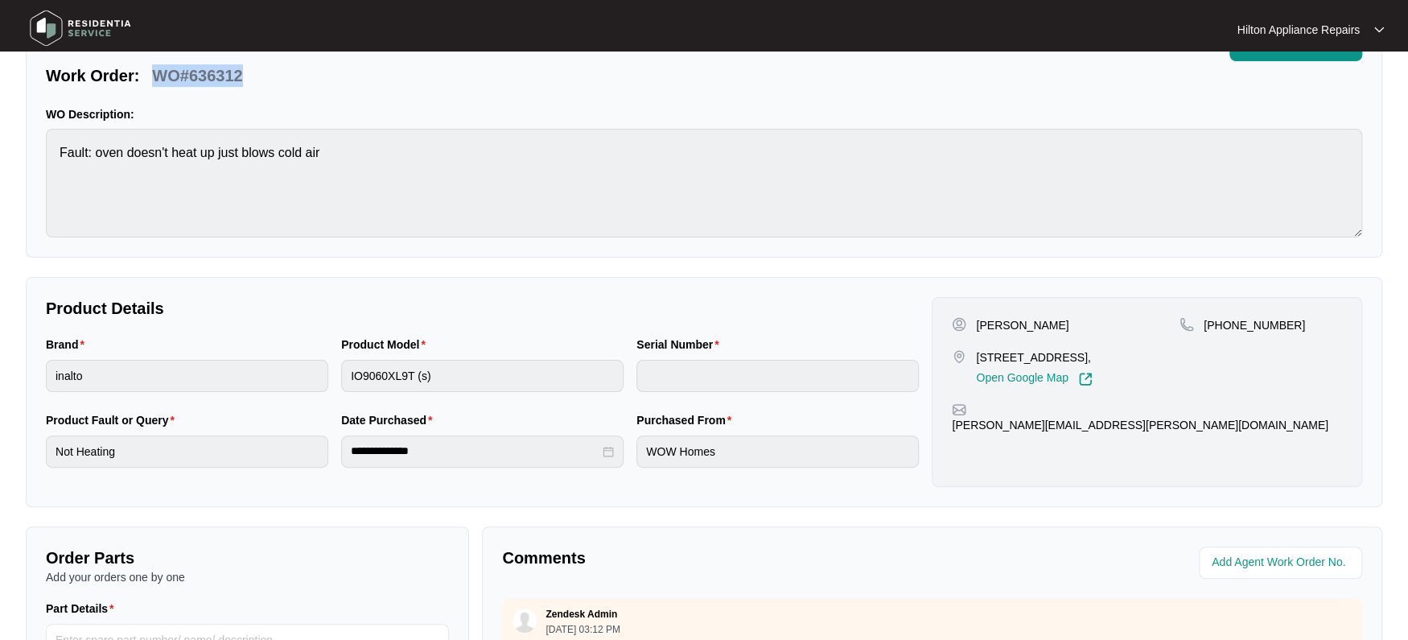
click at [158, 67] on div "Work Order: WO#636312" at bounding box center [201, 73] width 311 height 28
click at [302, 366] on div "Brand inalto Product Model IO9060XL9T (s) Serial Number" at bounding box center [482, 373] width 886 height 76
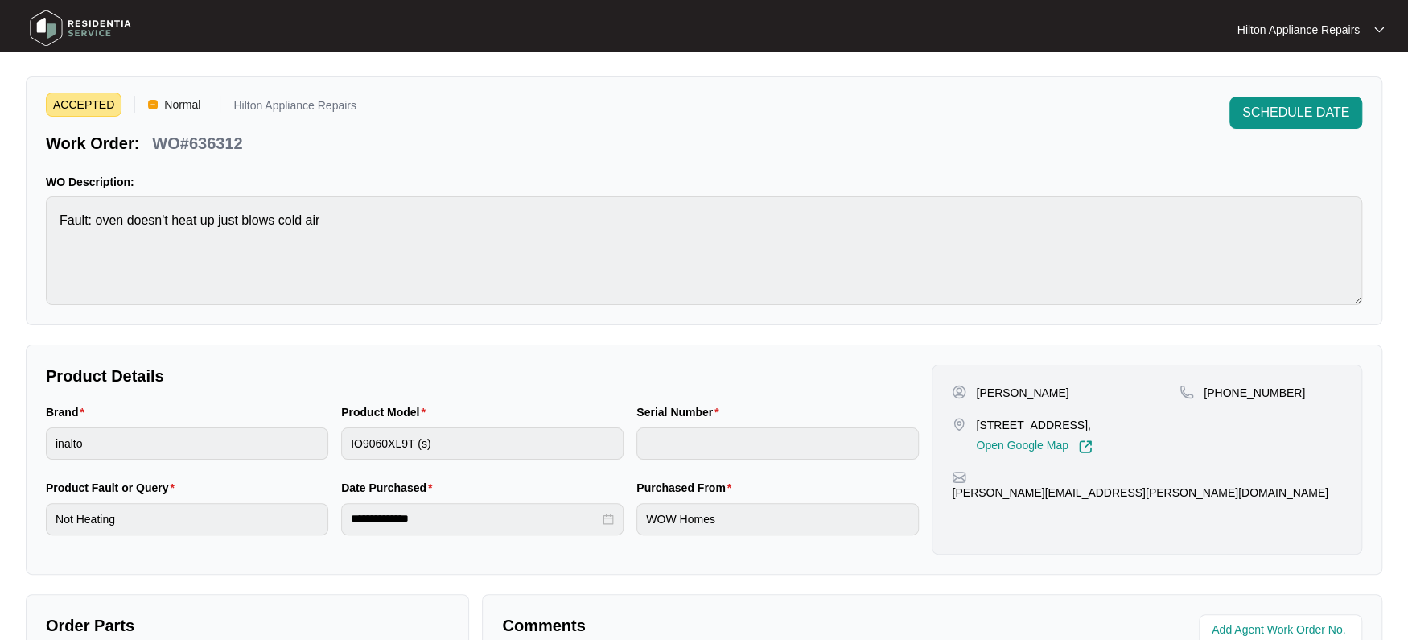
scroll to position [0, 0]
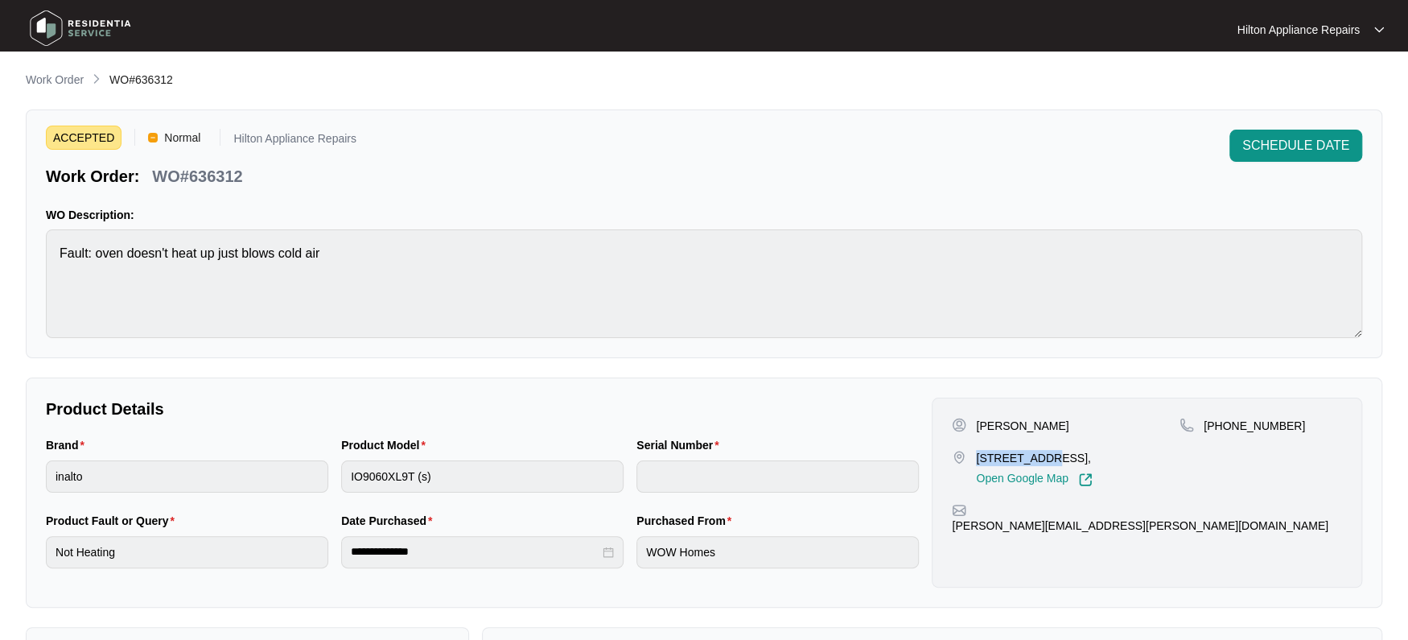
drag, startPoint x: 1047, startPoint y: 455, endPoint x: 977, endPoint y: 454, distance: 70.0
click at [977, 454] on p "[STREET_ADDRESS]," at bounding box center [1034, 458] width 116 height 16
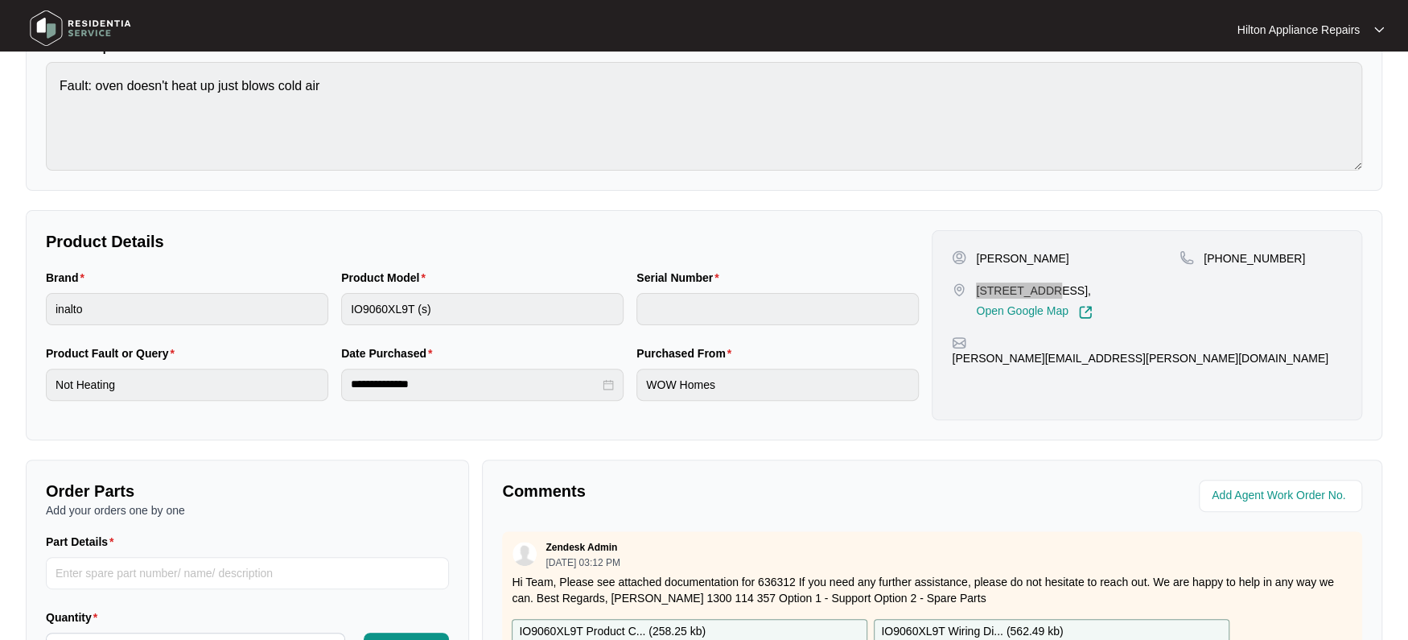
scroll to position [201, 0]
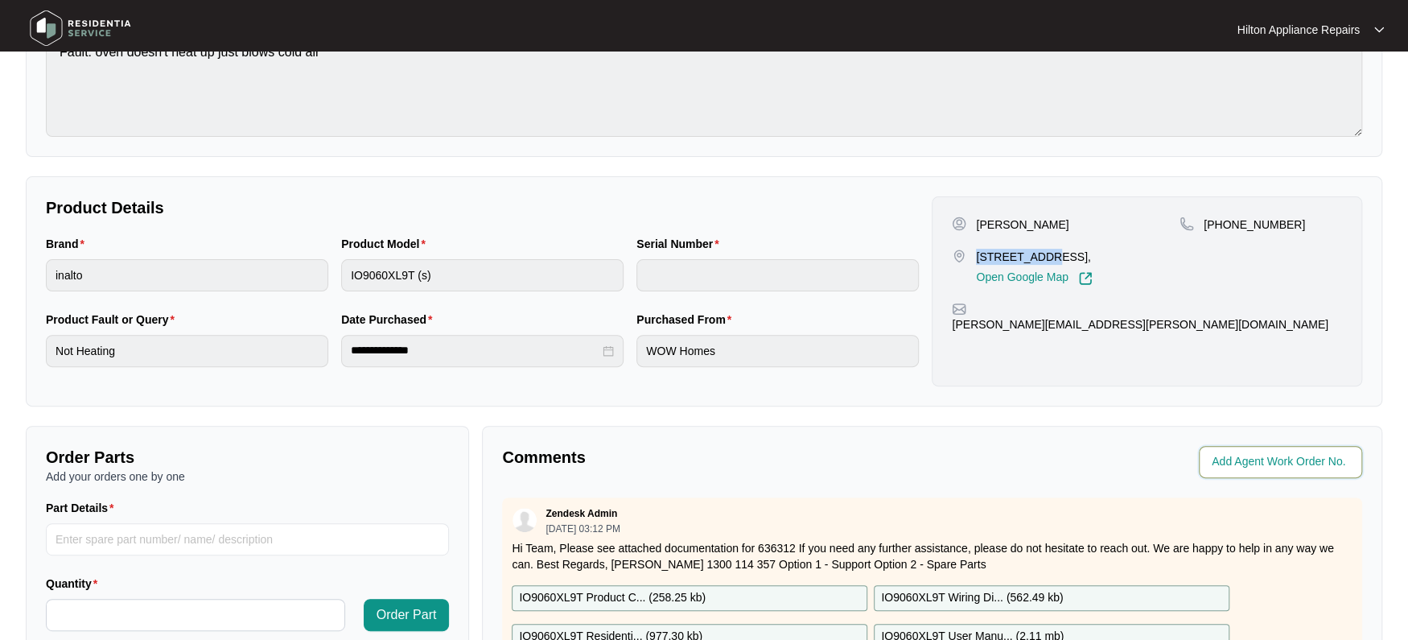
click at [1279, 452] on input "string" at bounding box center [1281, 461] width 141 height 19
type input "41930"
click at [915, 446] on p "Comments" at bounding box center [711, 457] width 418 height 23
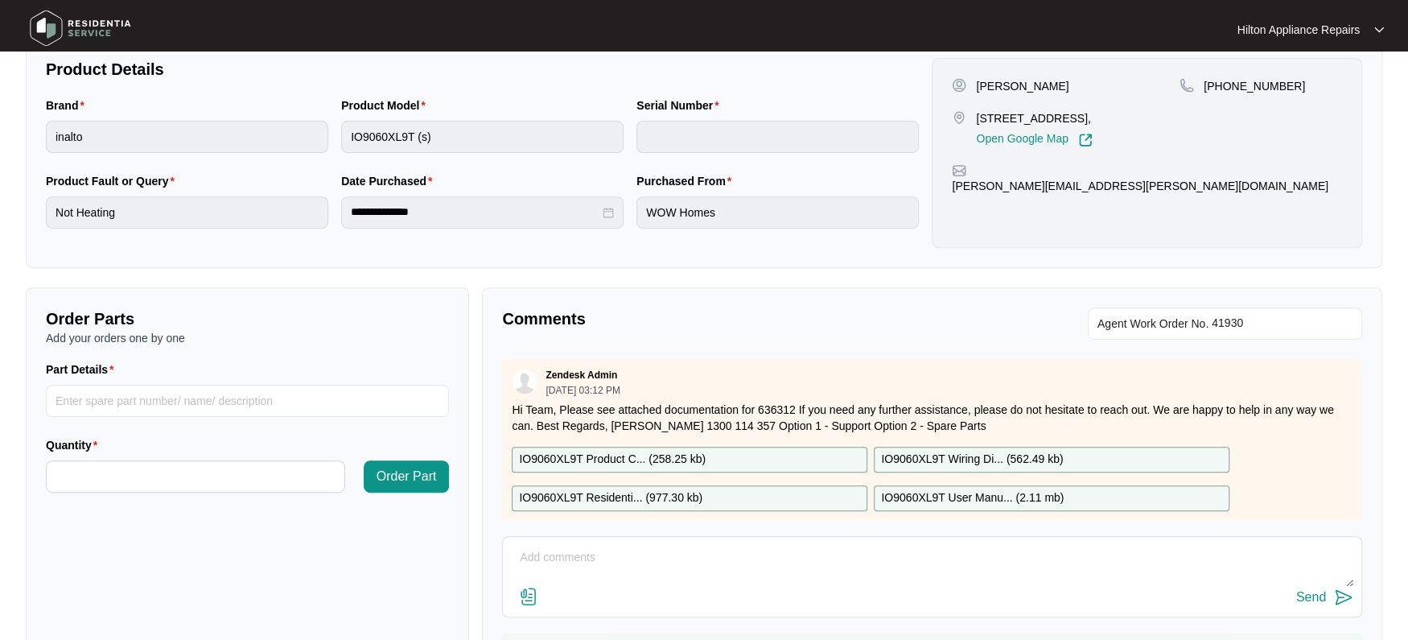
scroll to position [426, 0]
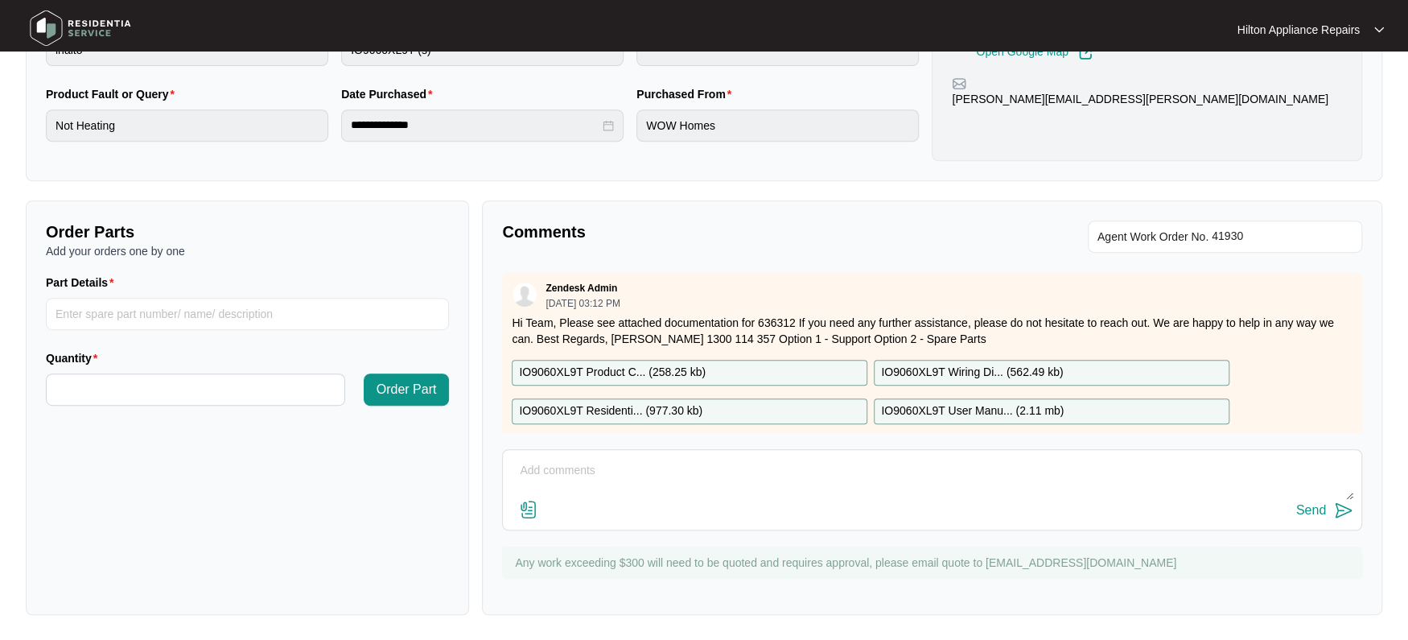
drag, startPoint x: 576, startPoint y: 469, endPoint x: 586, endPoint y: 471, distance: 10.0
click at [576, 469] on textarea at bounding box center [932, 479] width 842 height 42
paste textarea "Called Cody LMTC & texted"
type textarea "Called Cody LMTC & texted"
click at [1312, 512] on div "Send" at bounding box center [1311, 510] width 30 height 14
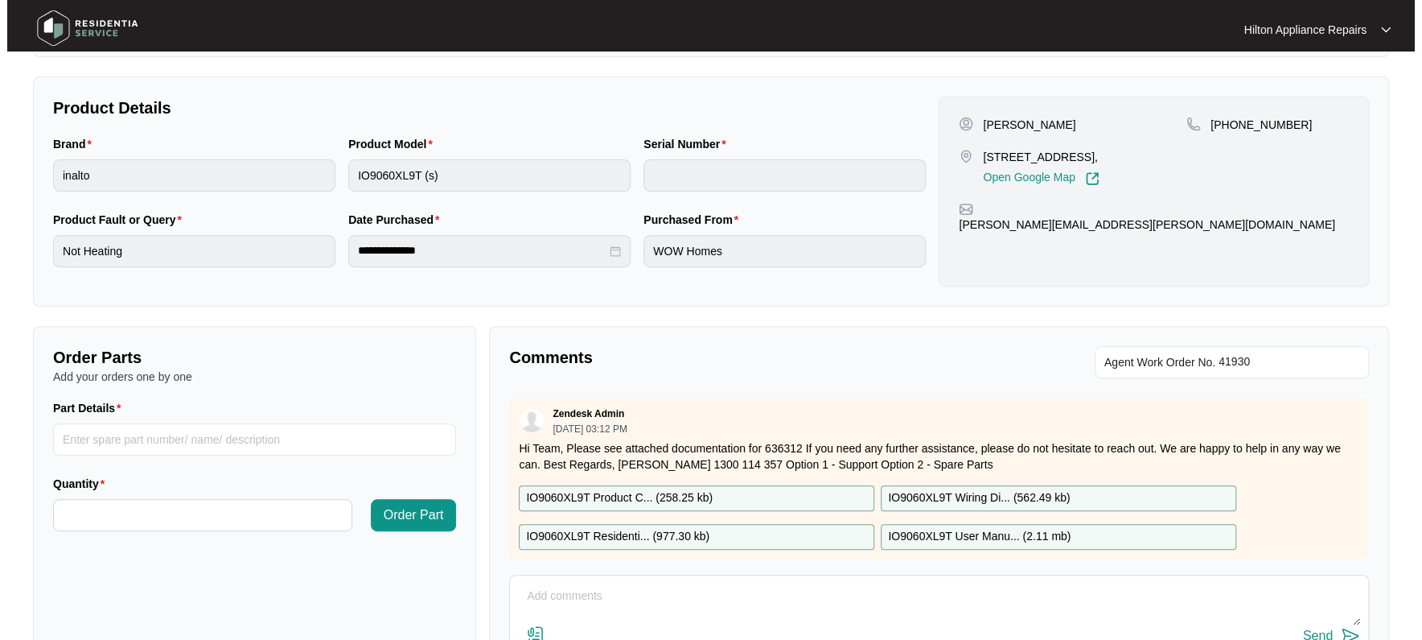
scroll to position [0, 0]
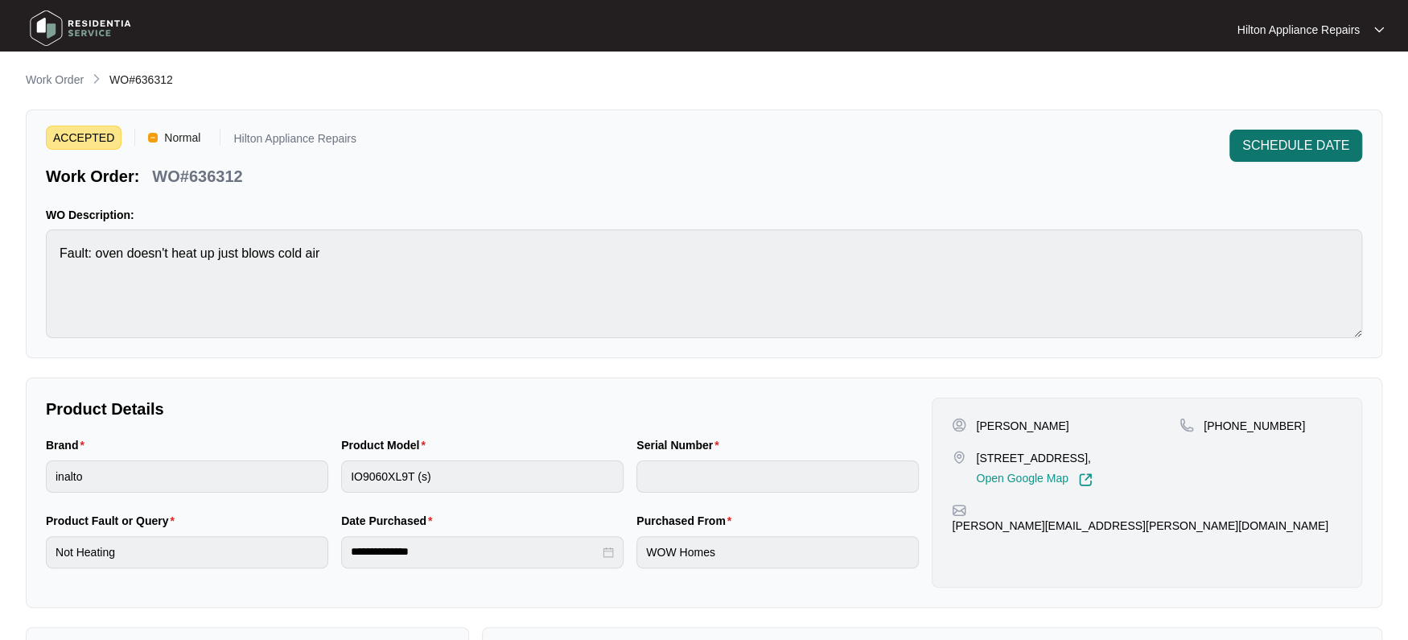
click at [1318, 141] on span "SCHEDULE DATE" at bounding box center [1295, 145] width 107 height 19
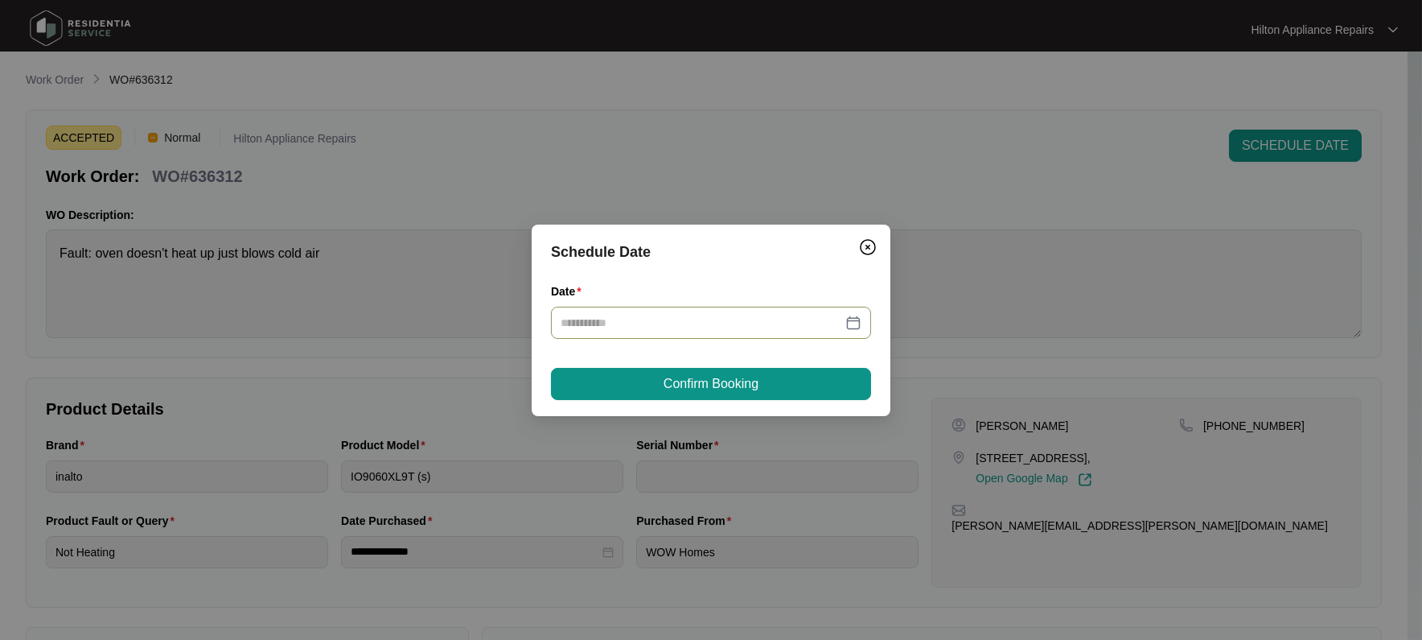
click at [852, 321] on div at bounding box center [711, 323] width 301 height 18
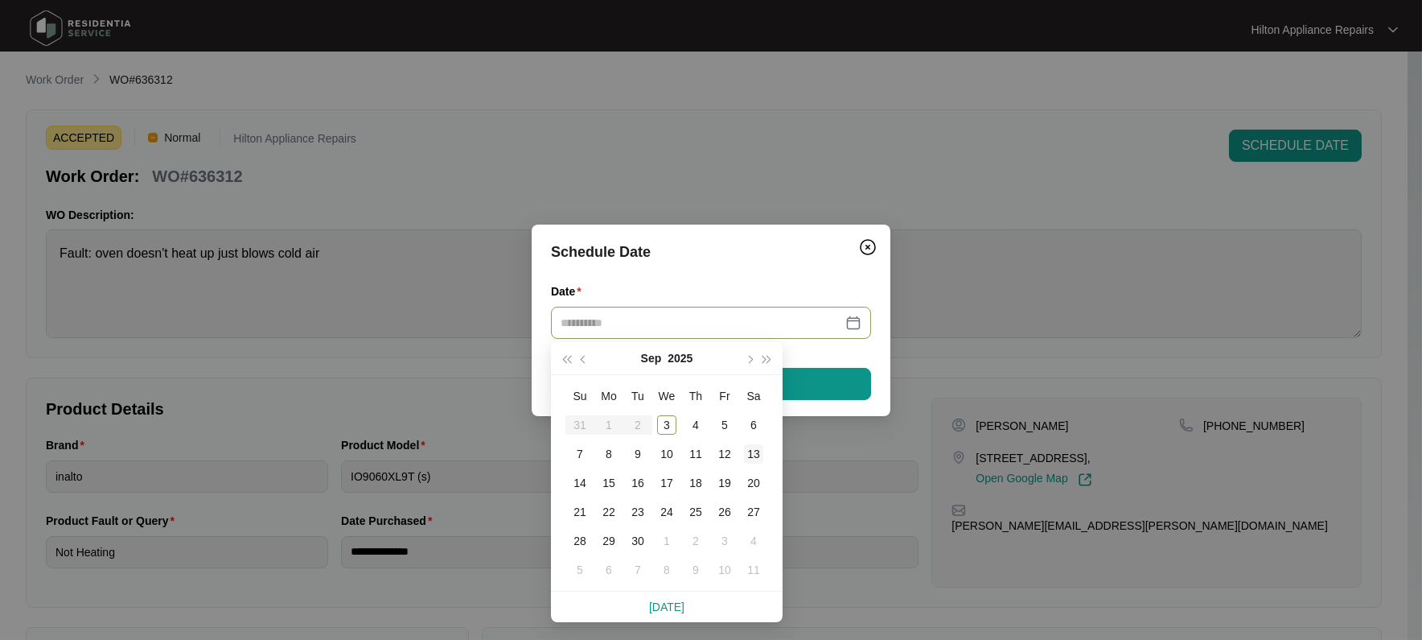
type input "**********"
click at [723, 422] on div "5" at bounding box center [724, 424] width 19 height 19
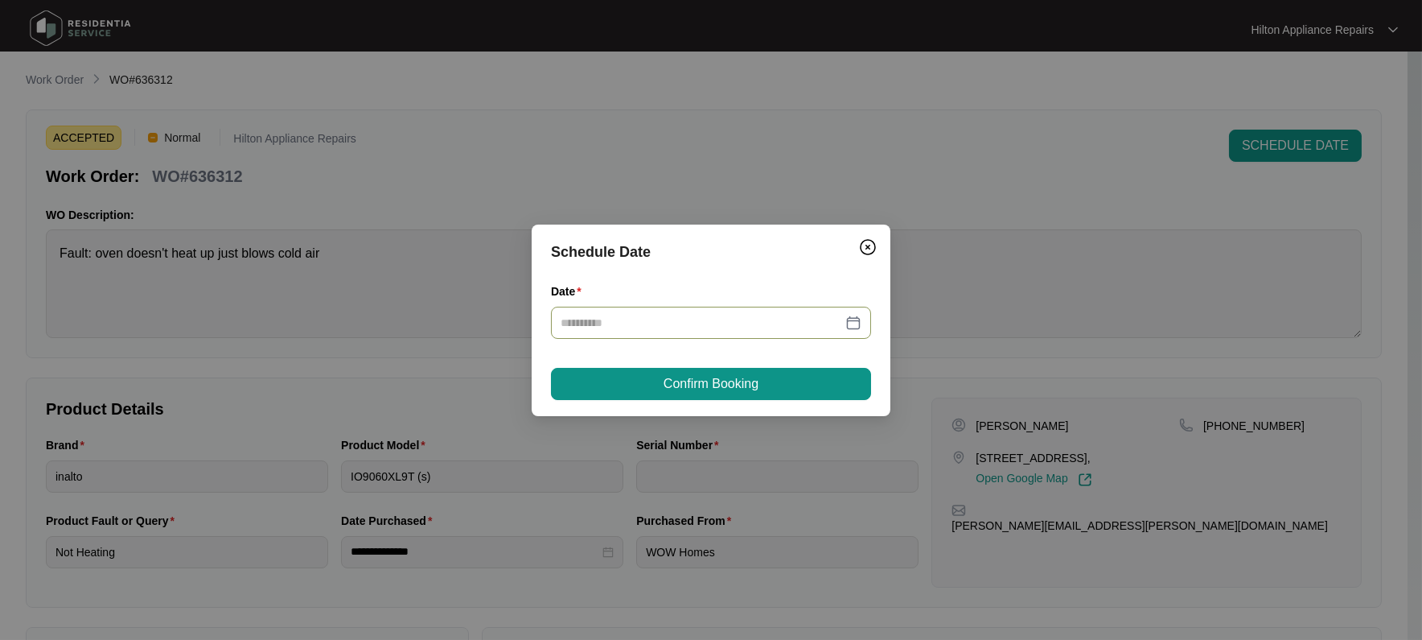
type input "**********"
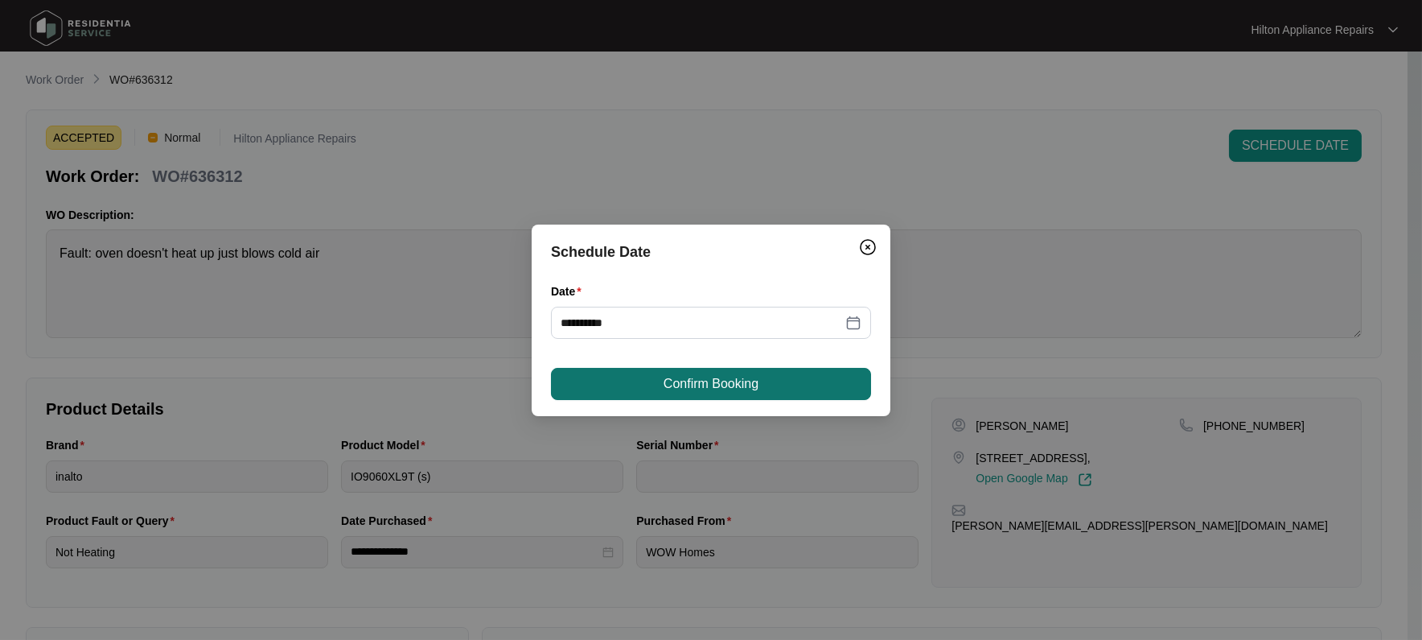
click at [682, 379] on span "Confirm Booking" at bounding box center [711, 383] width 95 height 19
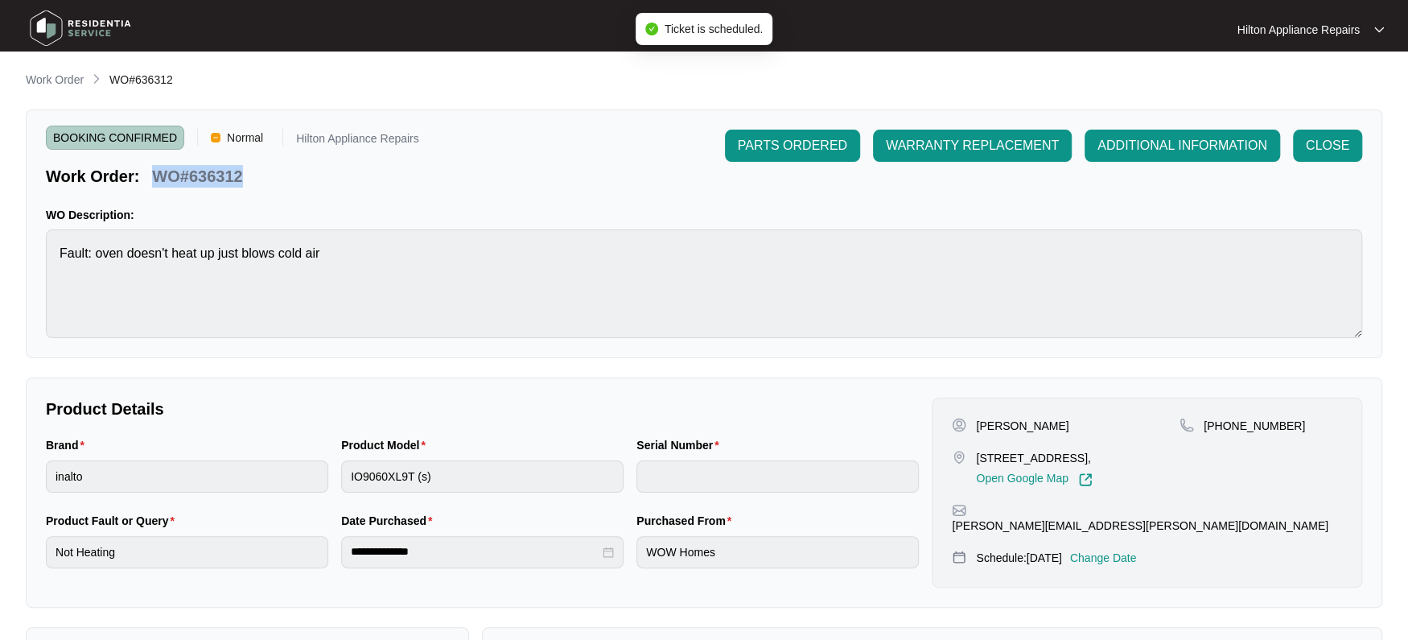
drag, startPoint x: 249, startPoint y: 177, endPoint x: 150, endPoint y: 172, distance: 99.1
click at [150, 172] on div "Work Order: WO#636312" at bounding box center [232, 173] width 373 height 28
click at [46, 78] on p "Work Order" at bounding box center [55, 80] width 58 height 16
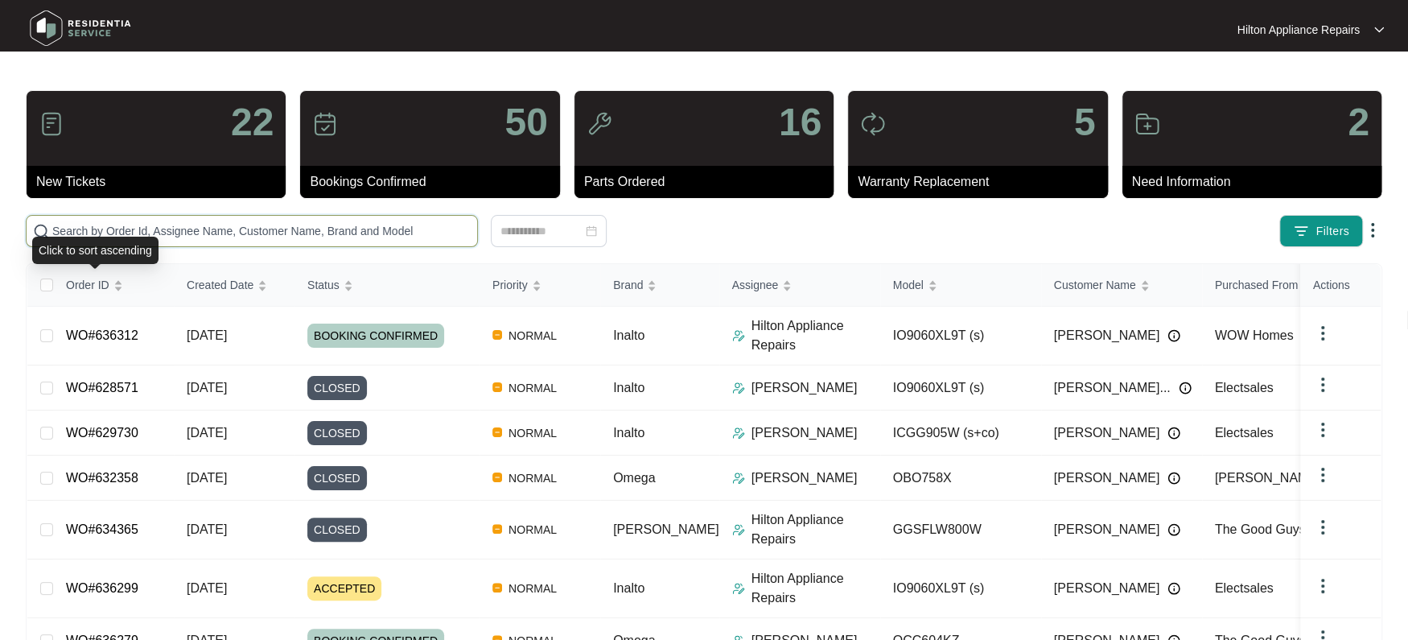
click at [75, 230] on input "text" at bounding box center [261, 231] width 418 height 18
paste input "WO#636312"
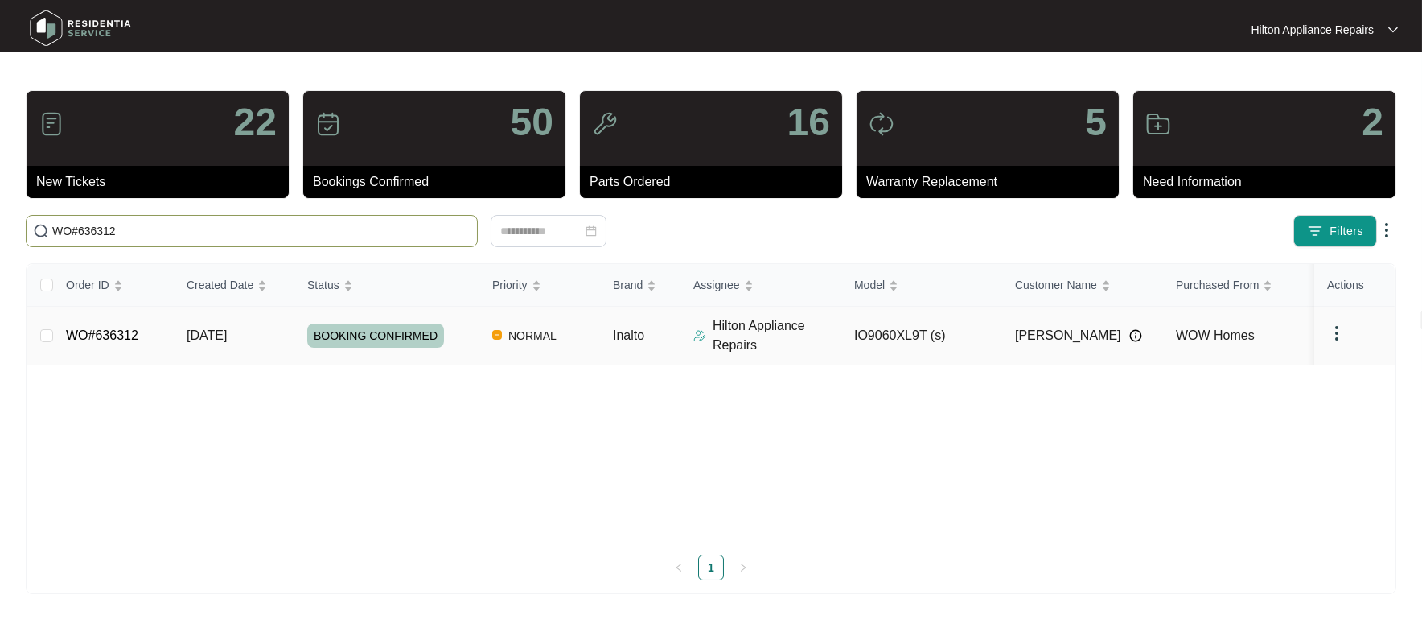
type input "WO#636312"
click at [588, 227] on span "Re-assign Selected Tickets" at bounding box center [603, 230] width 155 height 19
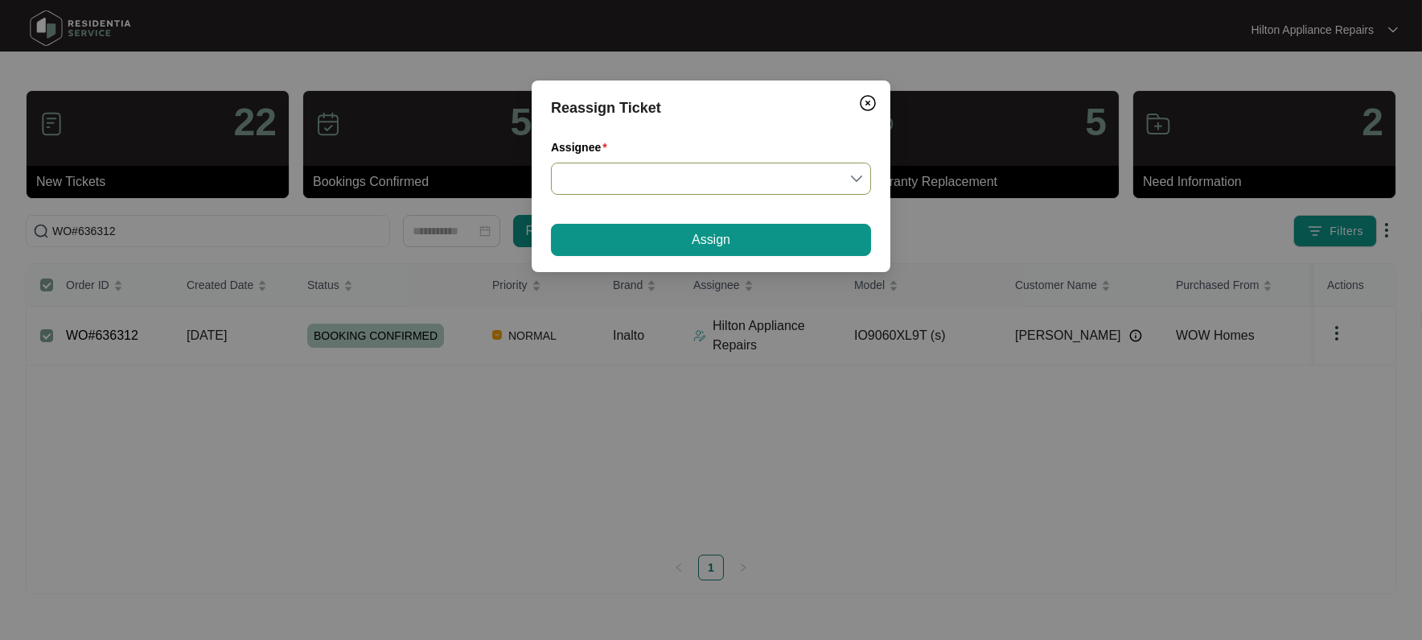
click at [854, 170] on input "Assignee" at bounding box center [711, 178] width 301 height 31
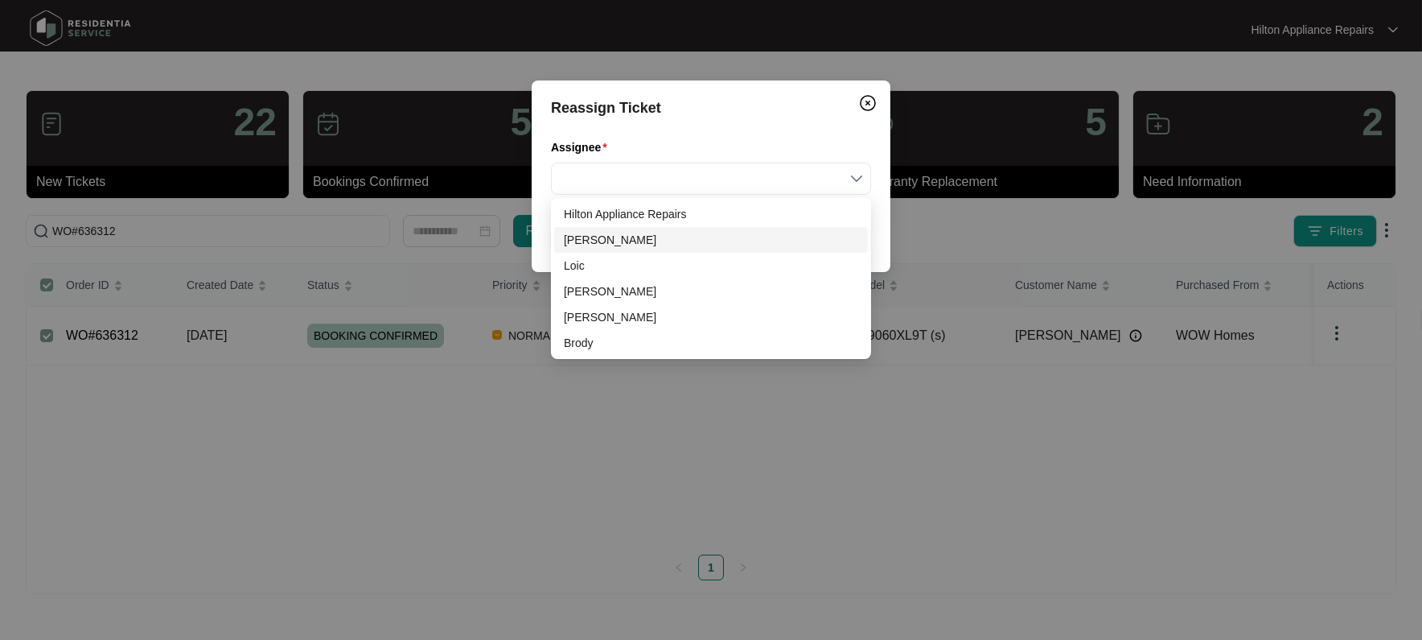
click at [603, 241] on div "[PERSON_NAME]" at bounding box center [711, 240] width 294 height 18
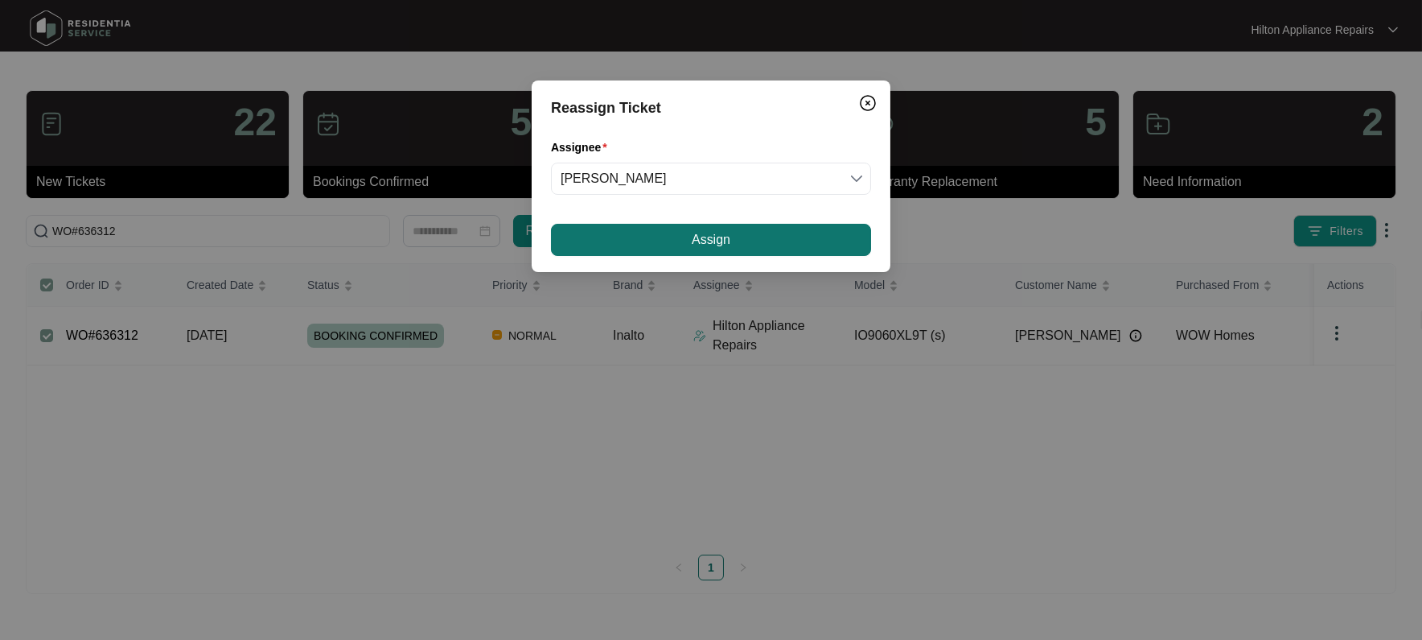
click at [656, 236] on button "Assign" at bounding box center [711, 240] width 320 height 32
